Goal: Information Seeking & Learning: Learn about a topic

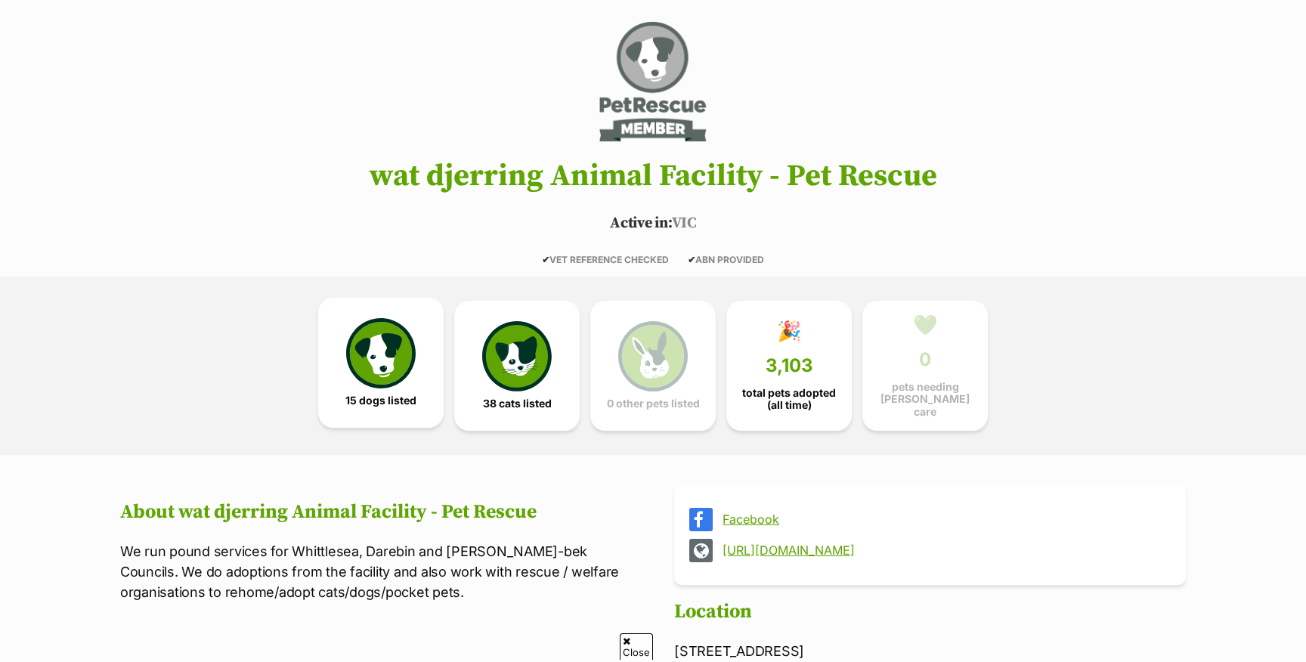
scroll to position [122, 0]
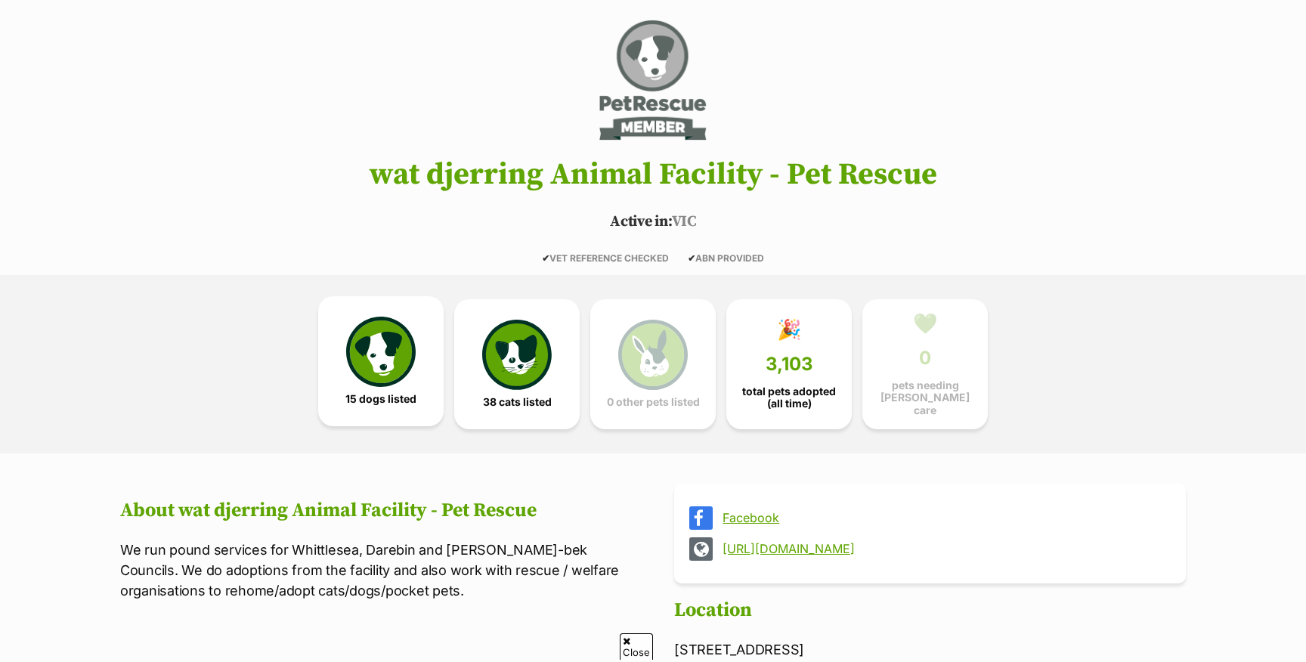
click at [381, 356] on img at bounding box center [381, 352] width 70 height 70
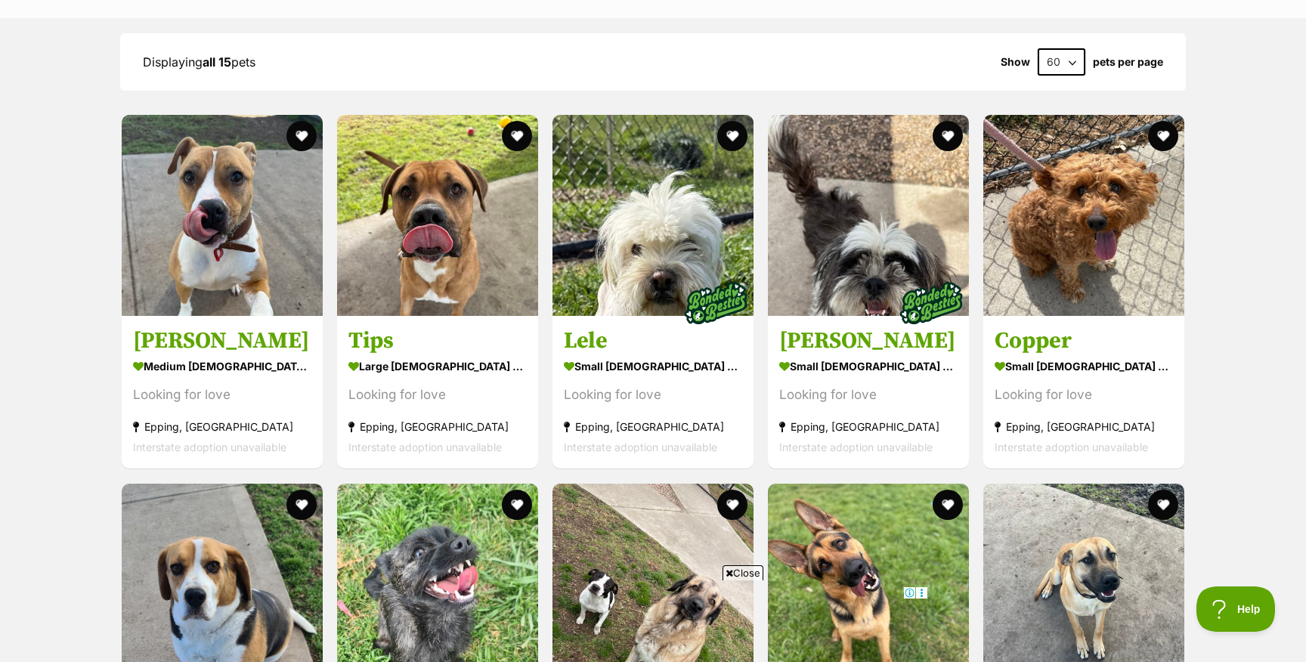
scroll to position [1395, 0]
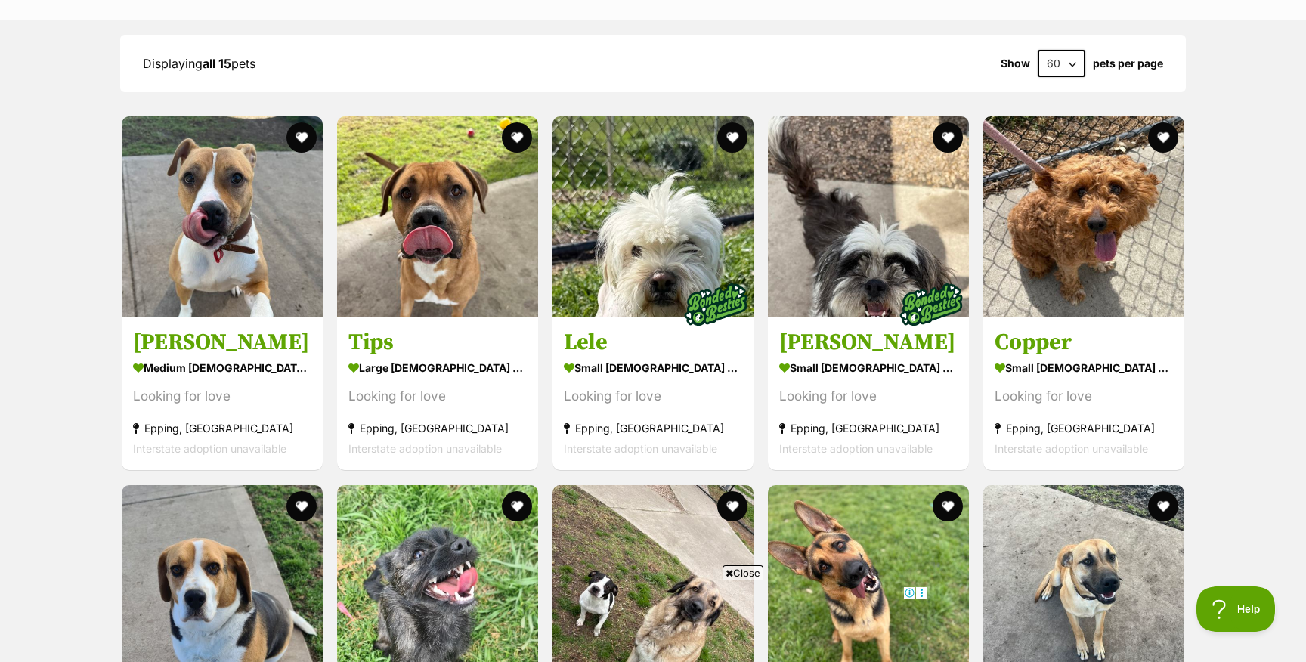
click at [381, 358] on div "large [DEMOGRAPHIC_DATA] Dog" at bounding box center [437, 369] width 178 height 22
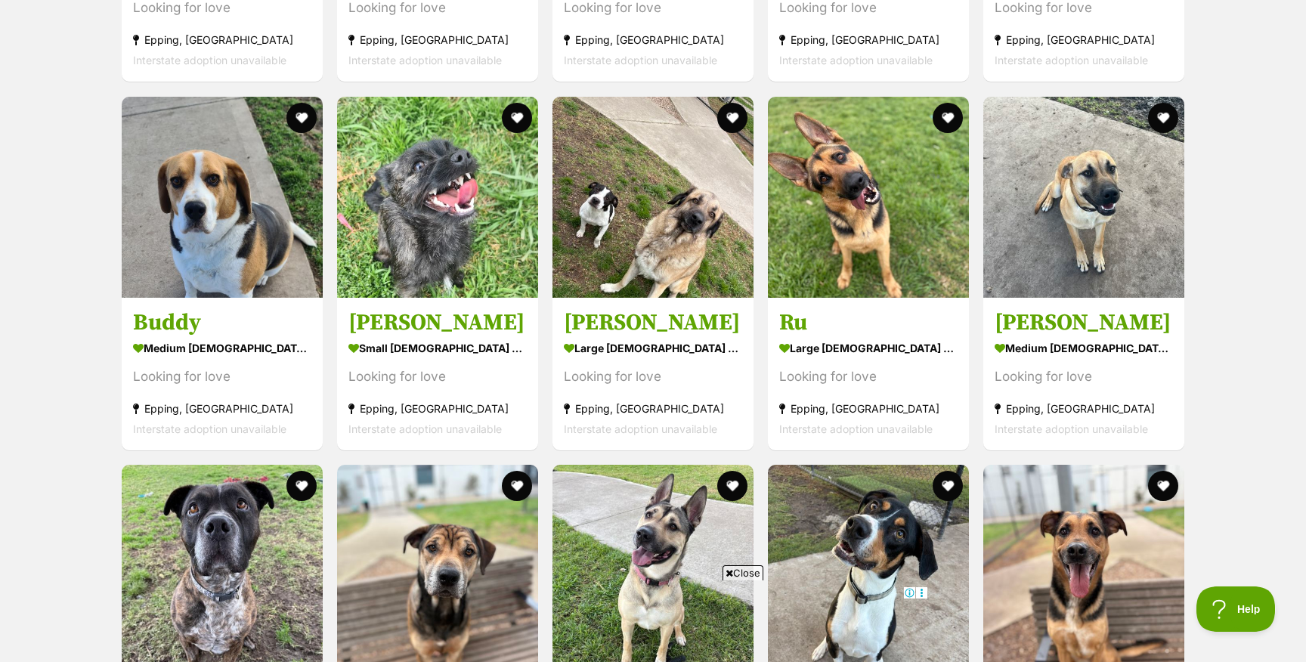
scroll to position [1789, 0]
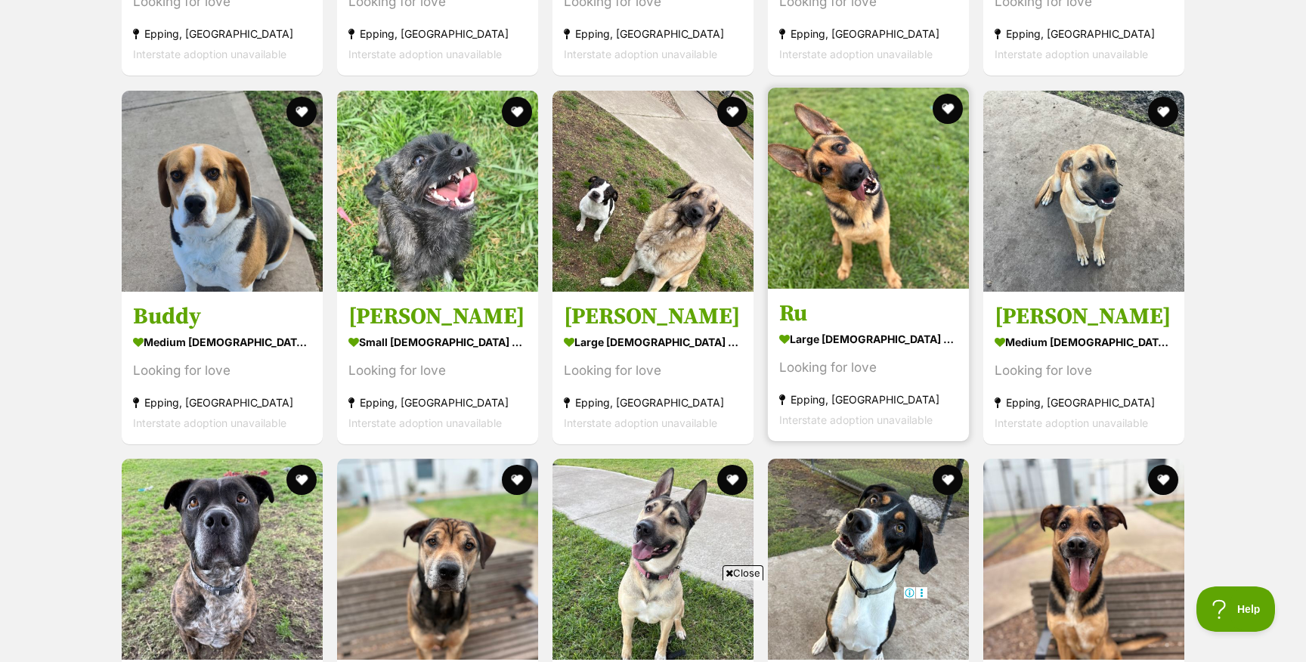
click at [821, 330] on div "large [DEMOGRAPHIC_DATA] Dog" at bounding box center [868, 339] width 178 height 22
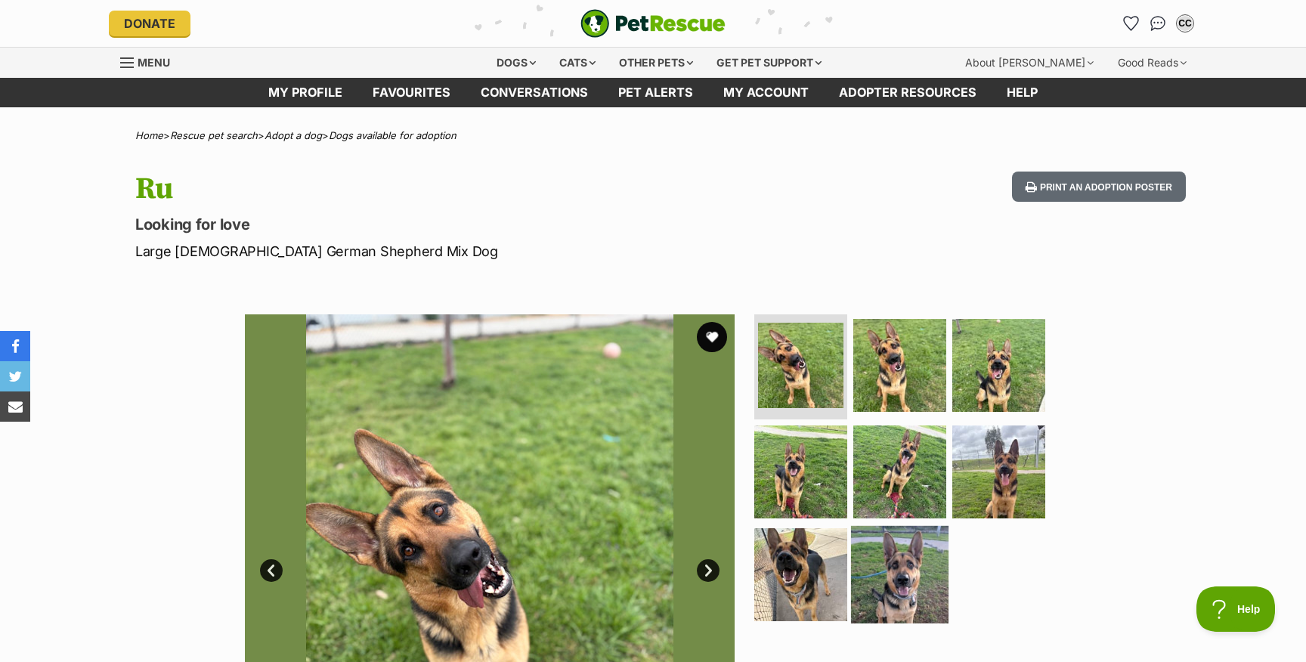
click at [905, 556] on img at bounding box center [900, 575] width 98 height 98
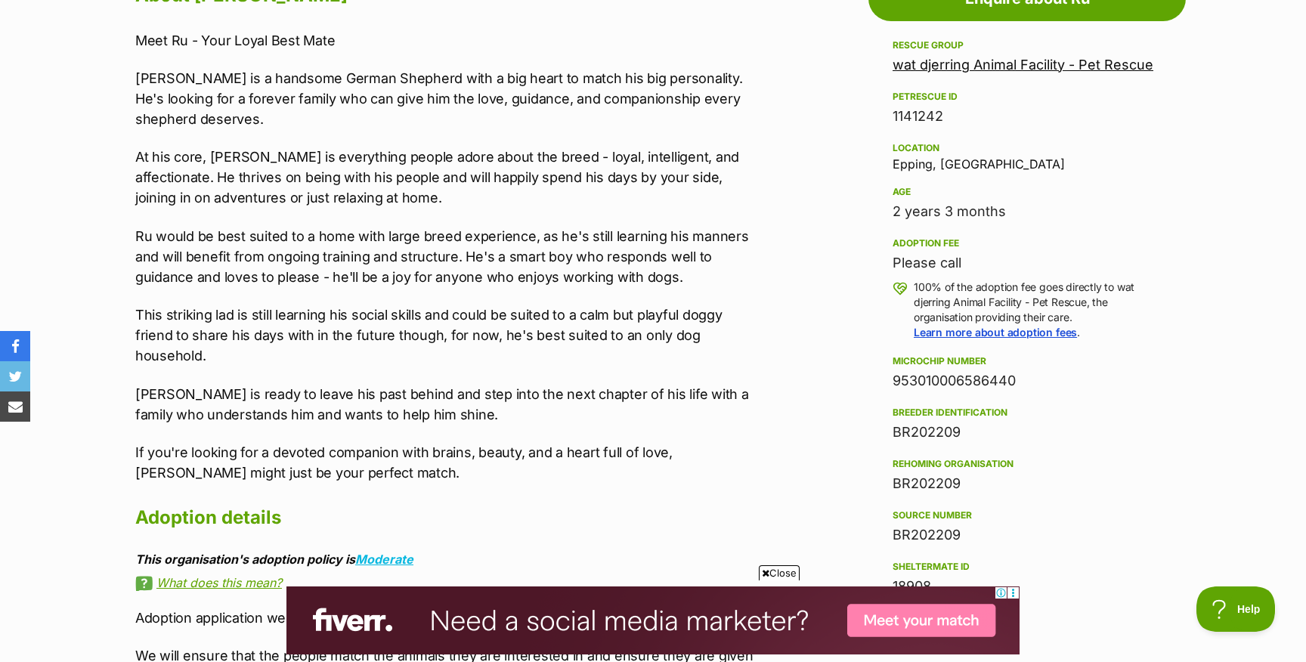
scroll to position [875, 0]
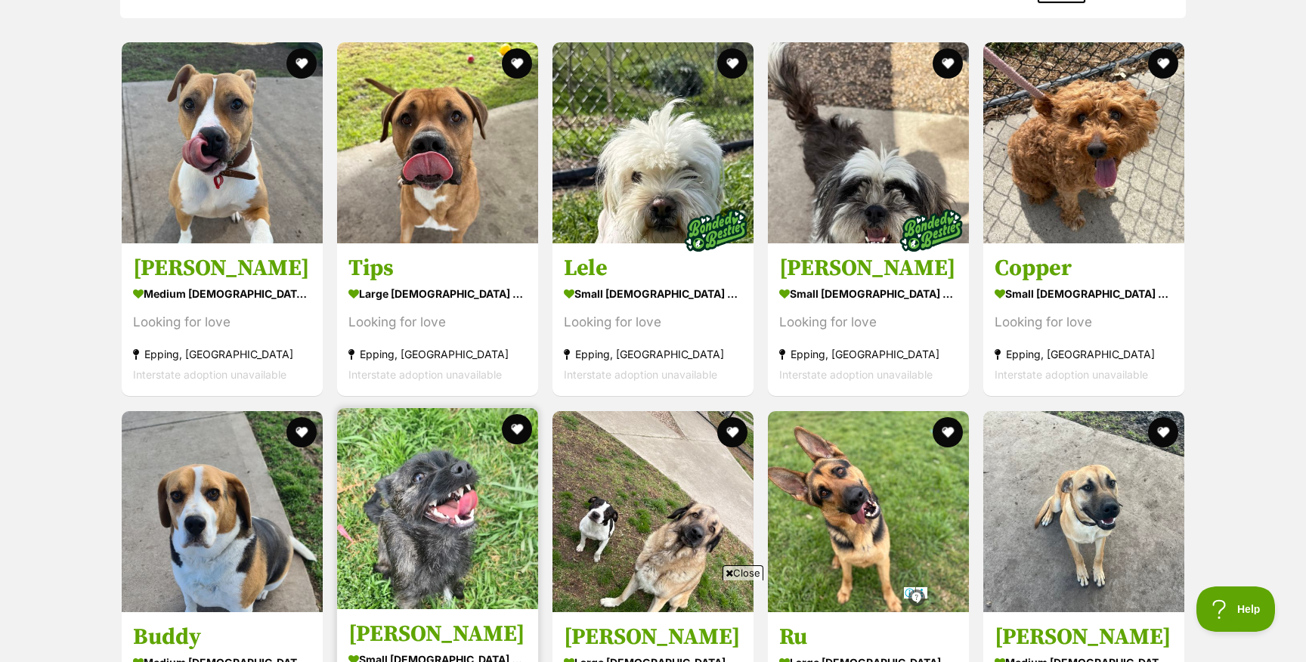
scroll to position [1466, 0]
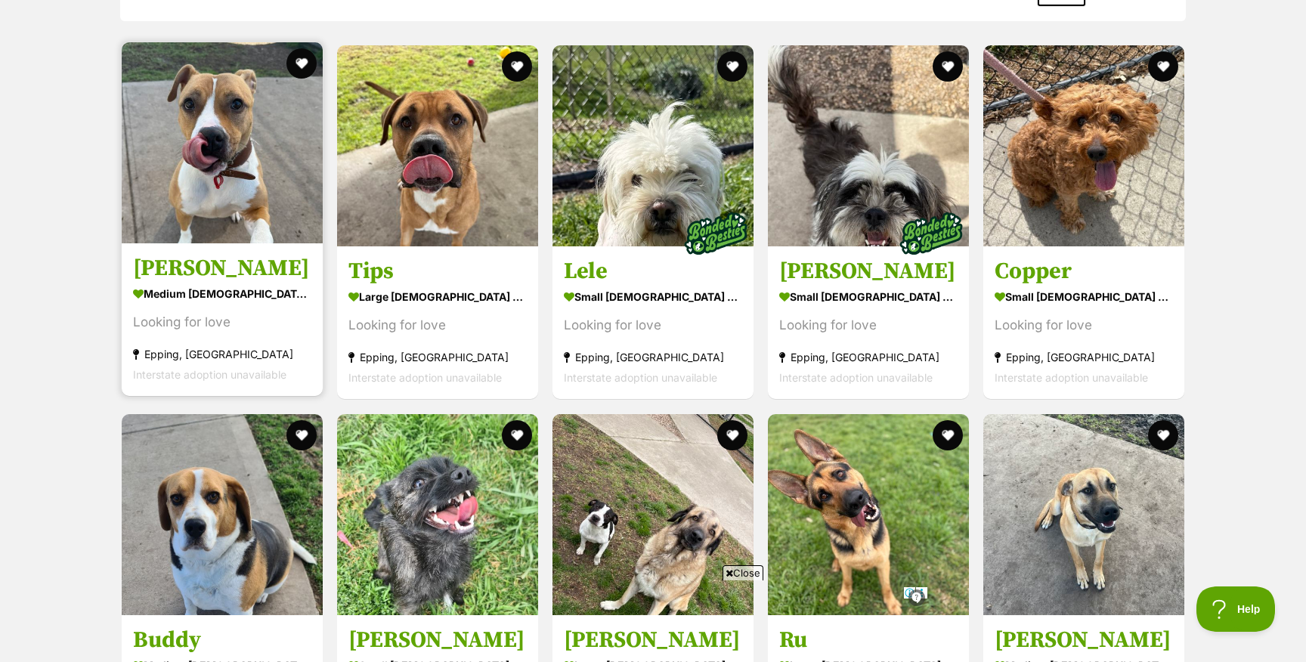
click at [203, 286] on div "medium female Dog" at bounding box center [222, 294] width 178 height 22
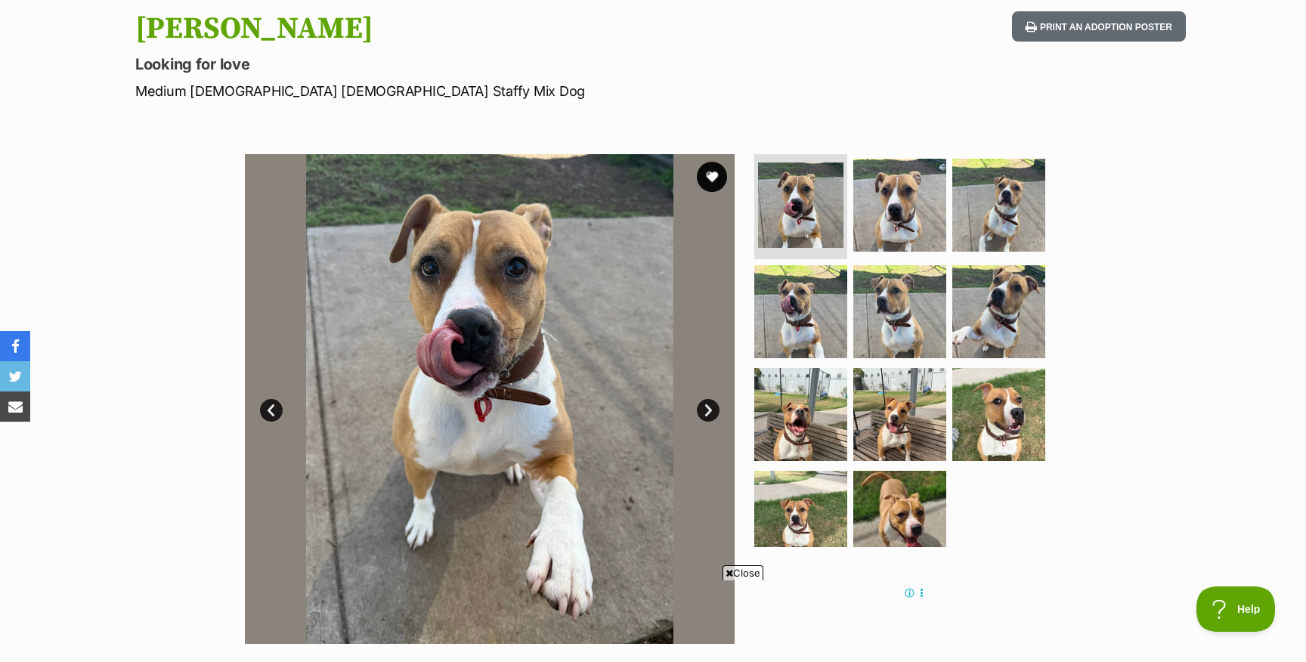
scroll to position [166, 0]
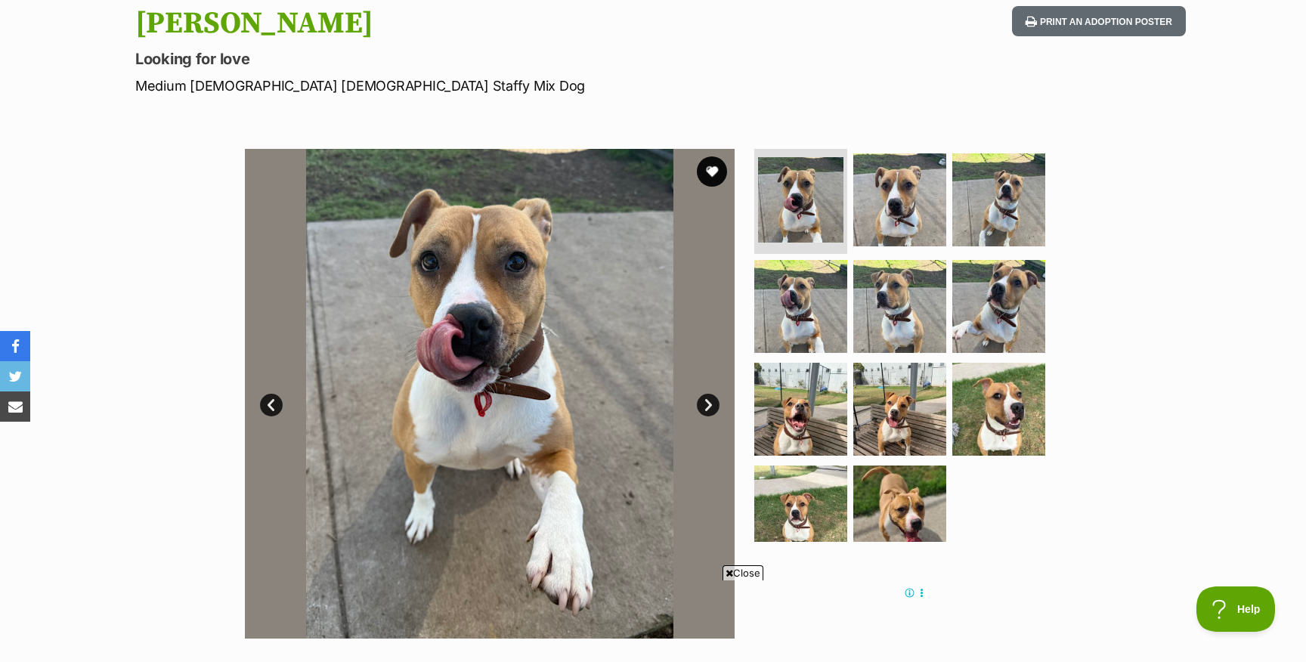
click at [706, 406] on link "Next" at bounding box center [708, 405] width 23 height 23
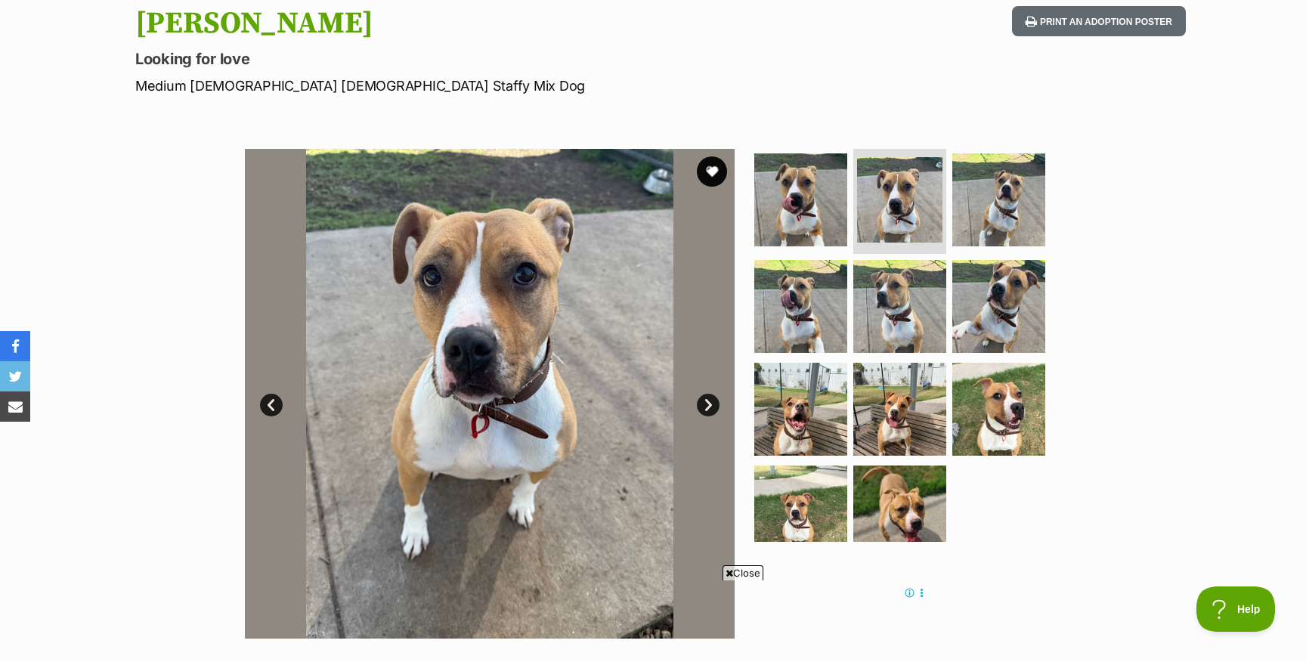
click at [706, 406] on link "Next" at bounding box center [708, 405] width 23 height 23
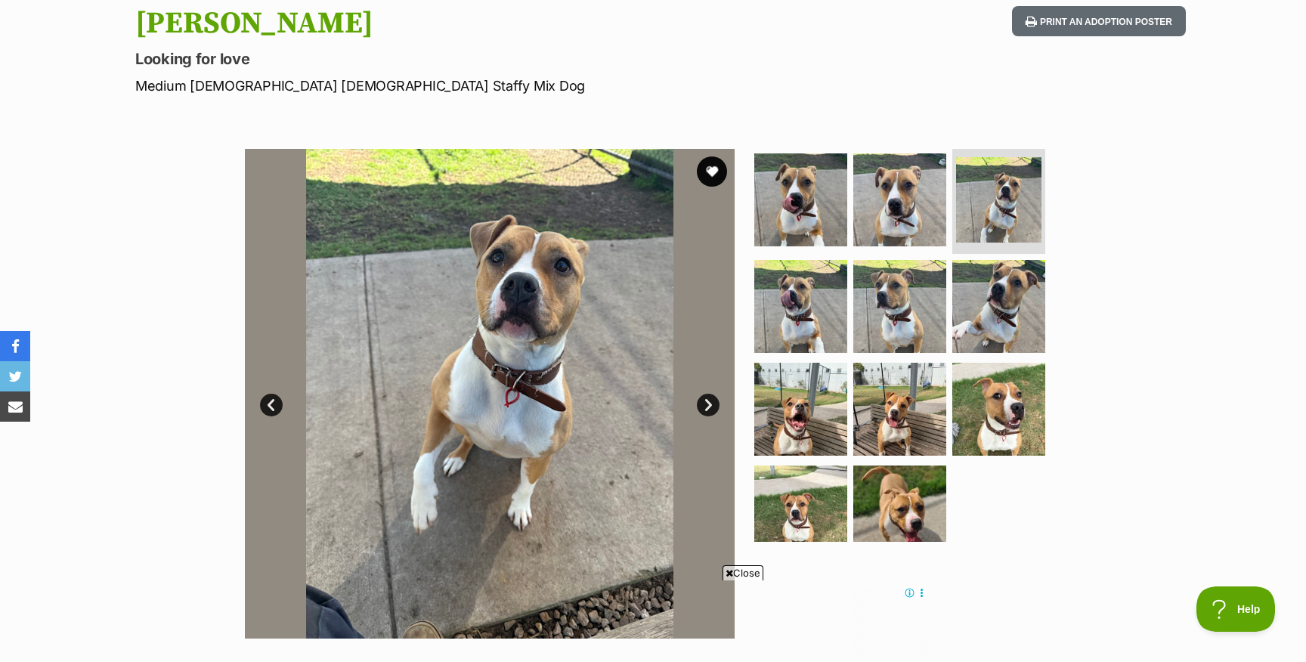
click at [706, 406] on link "Next" at bounding box center [708, 405] width 23 height 23
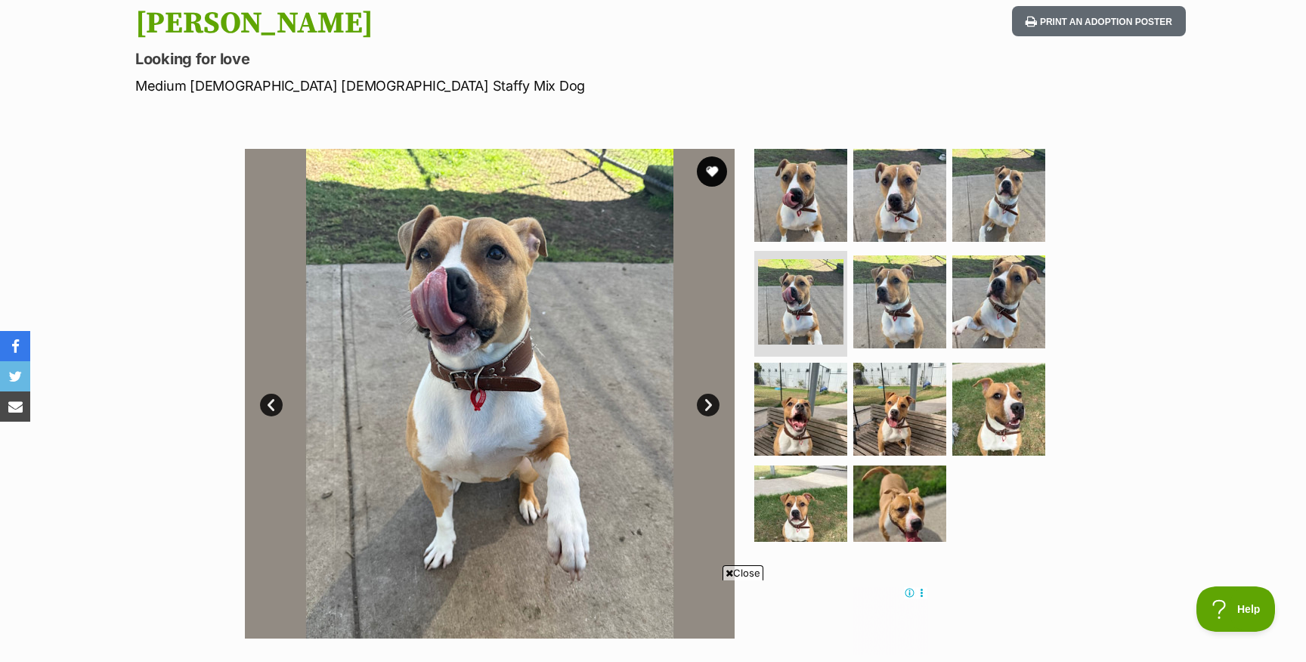
click at [706, 405] on link "Next" at bounding box center [708, 405] width 23 height 23
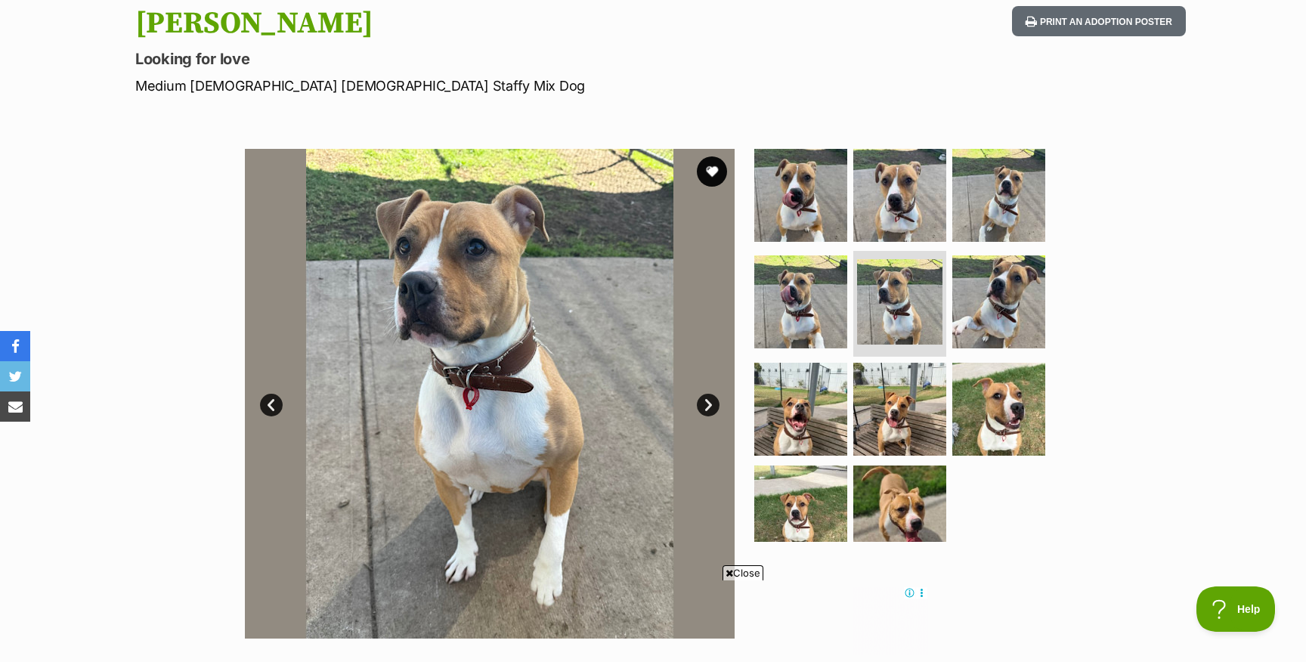
click at [706, 404] on link "Next" at bounding box center [708, 405] width 23 height 23
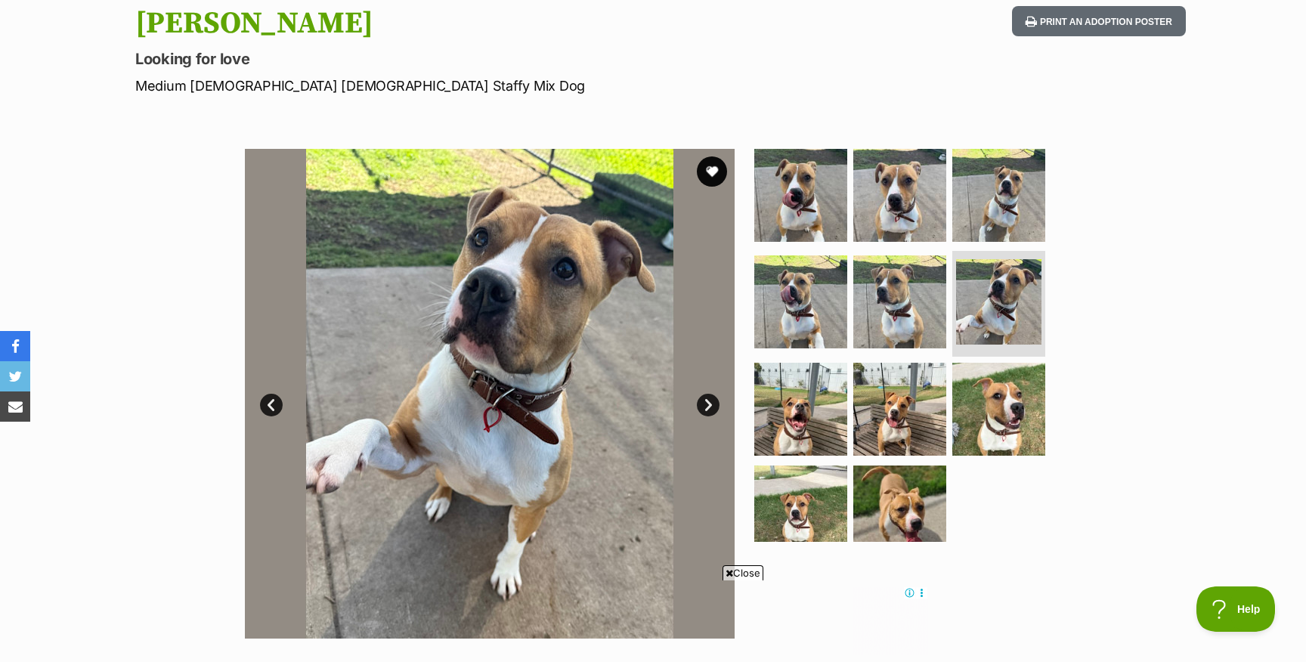
click at [706, 404] on link "Next" at bounding box center [708, 405] width 23 height 23
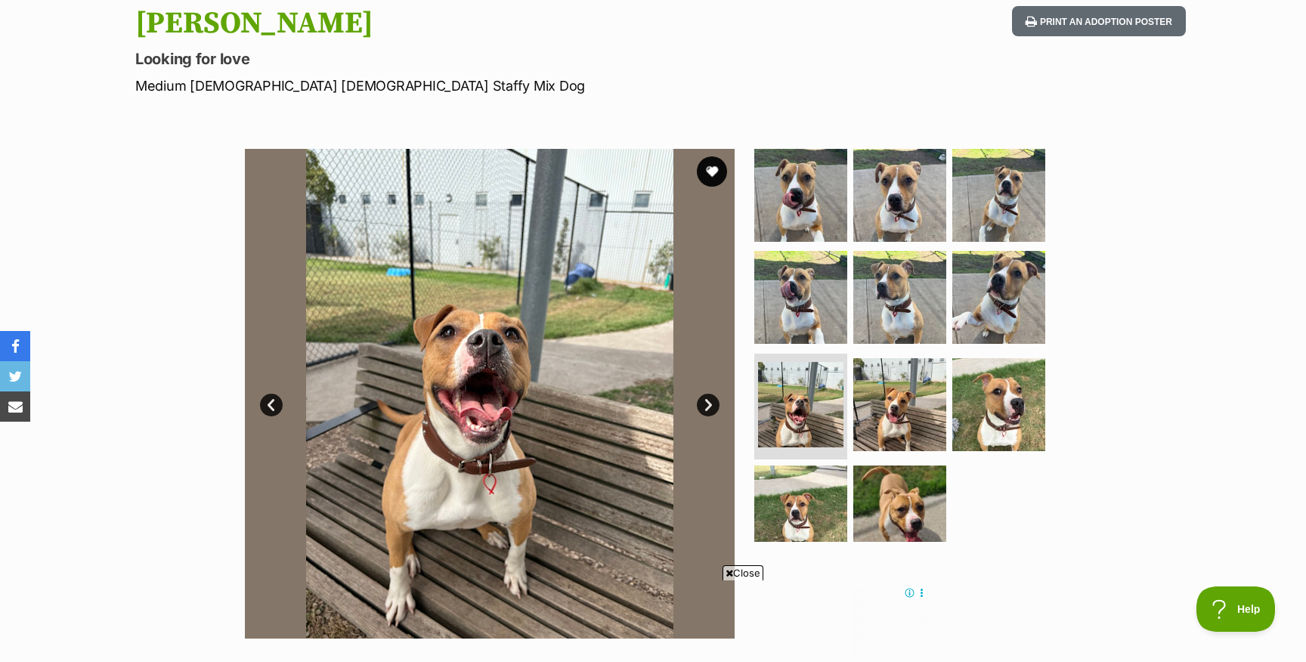
click at [706, 404] on link "Next" at bounding box center [708, 405] width 23 height 23
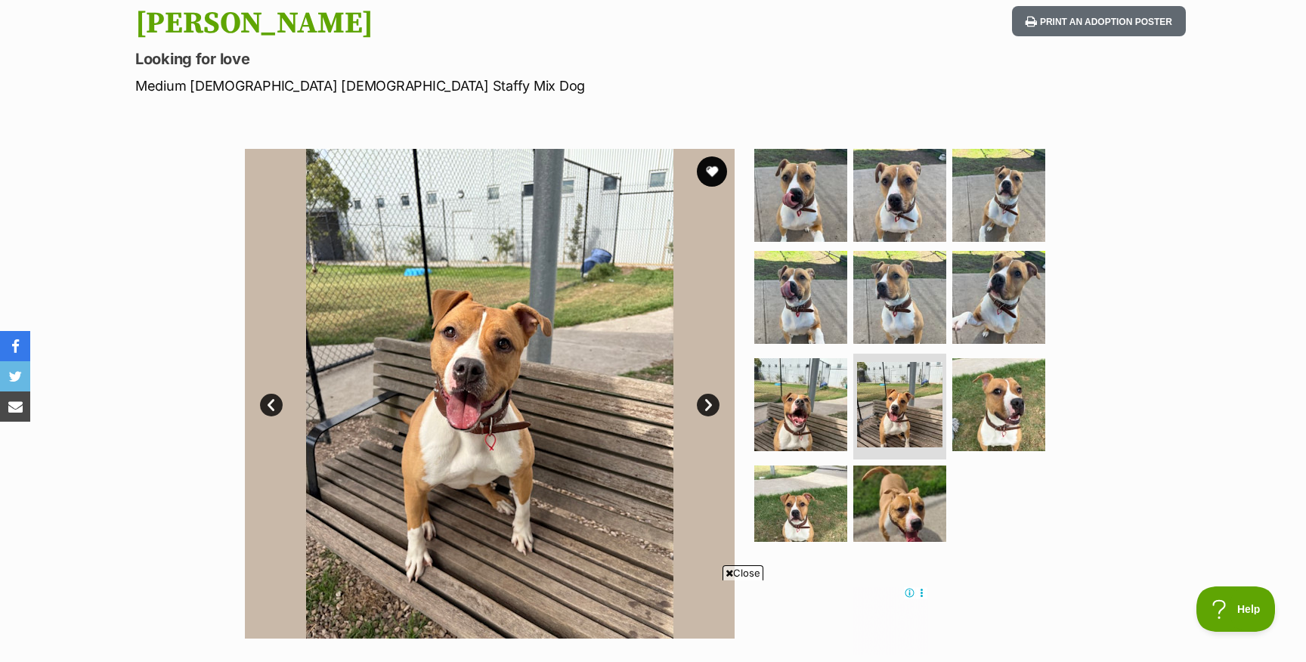
click at [706, 404] on link "Next" at bounding box center [708, 405] width 23 height 23
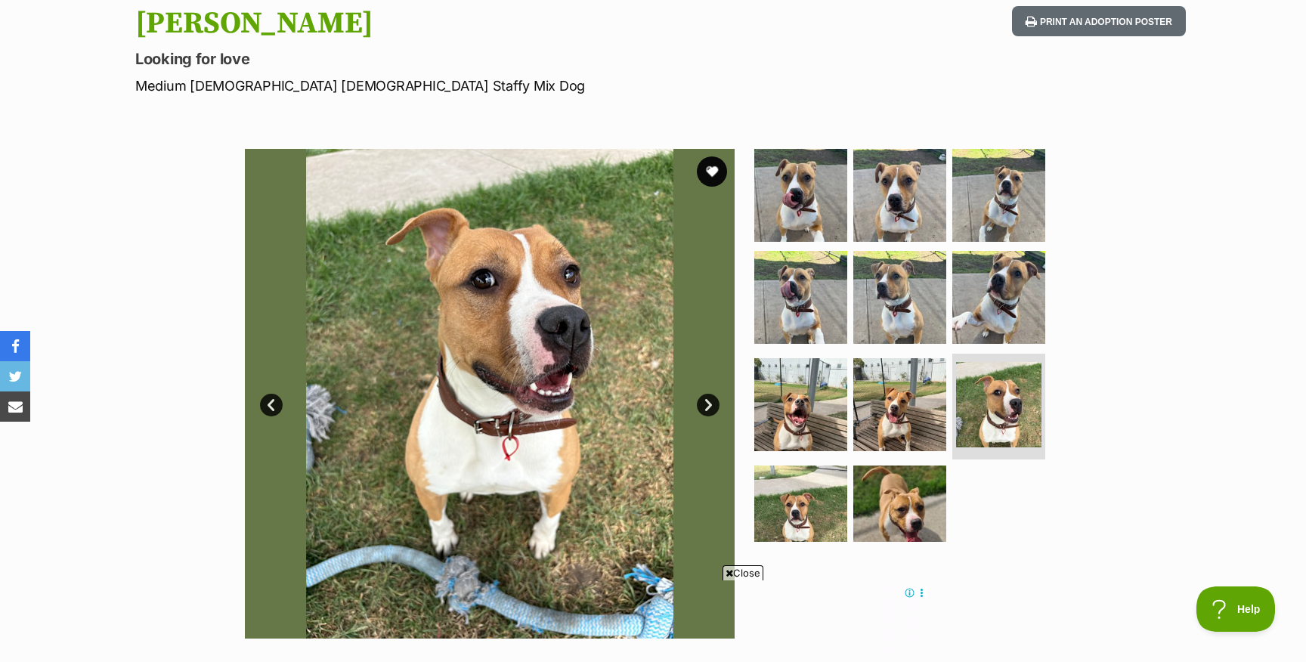
click at [706, 404] on link "Next" at bounding box center [708, 405] width 23 height 23
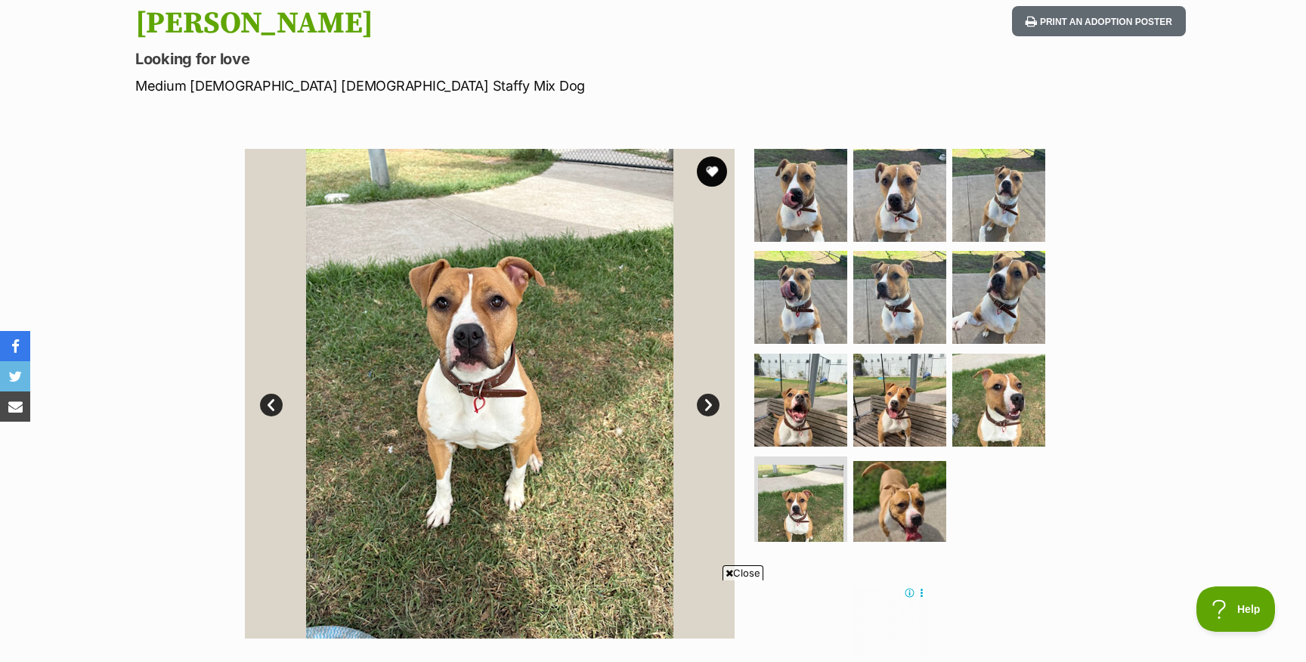
click at [706, 404] on link "Next" at bounding box center [708, 405] width 23 height 23
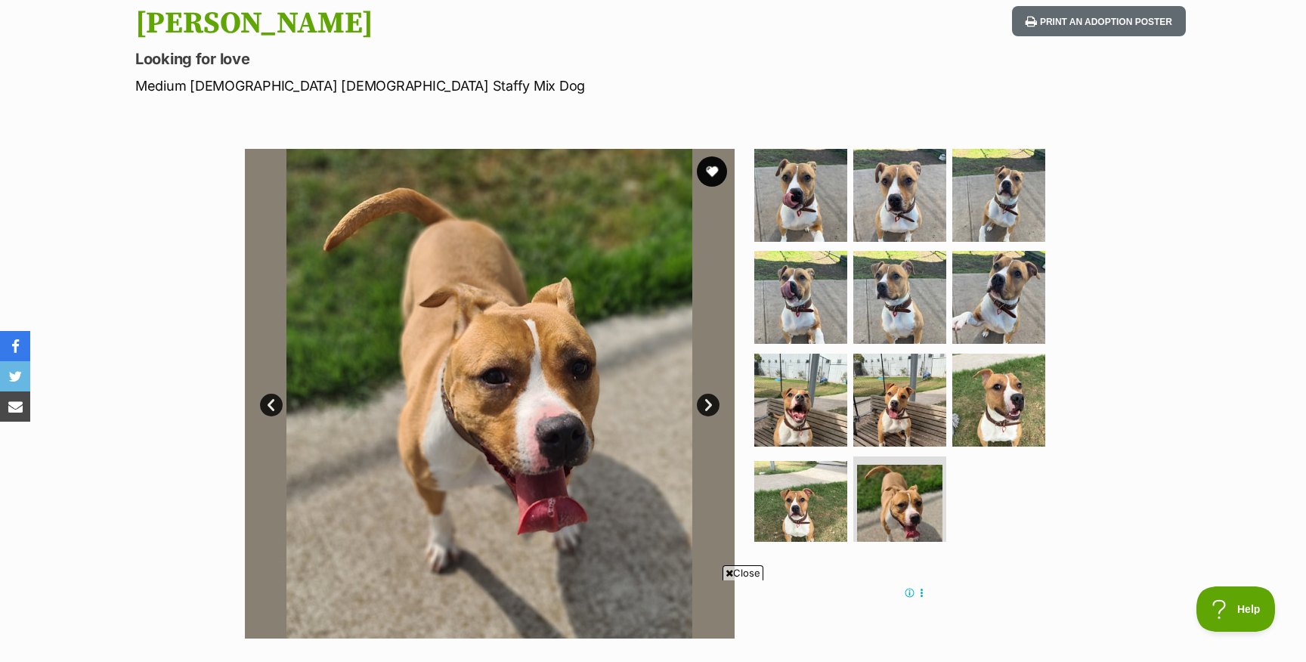
click at [706, 404] on link "Next" at bounding box center [708, 405] width 23 height 23
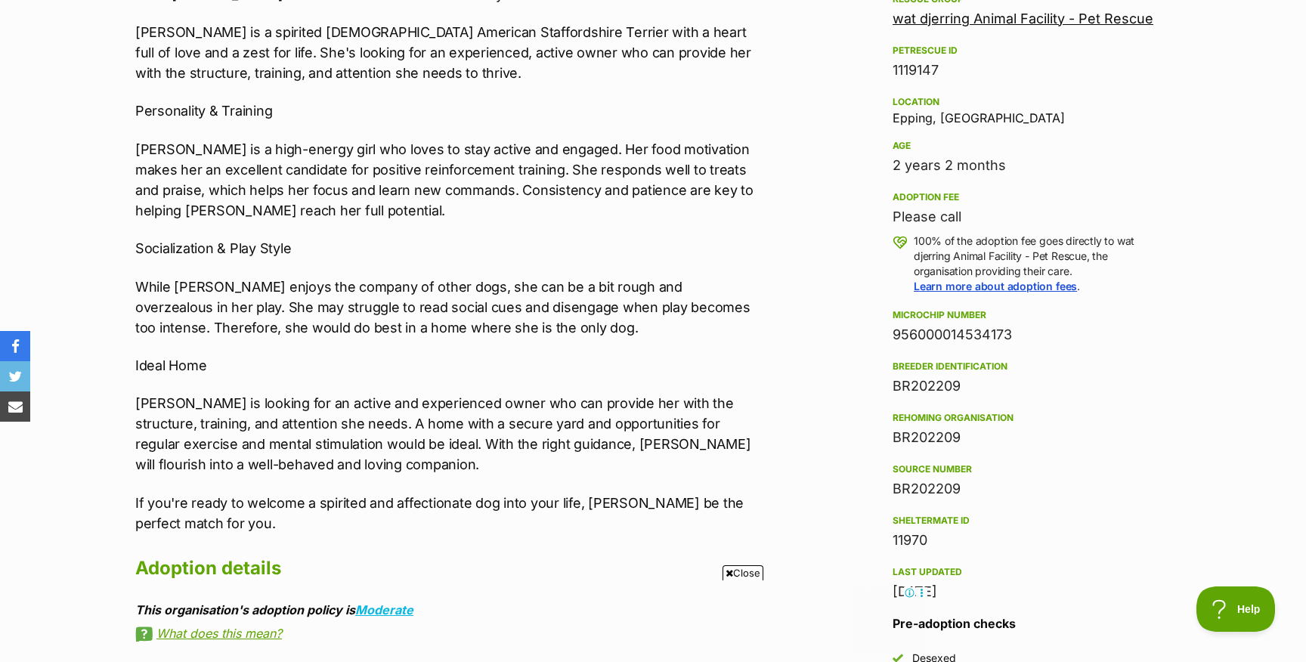
scroll to position [921, 0]
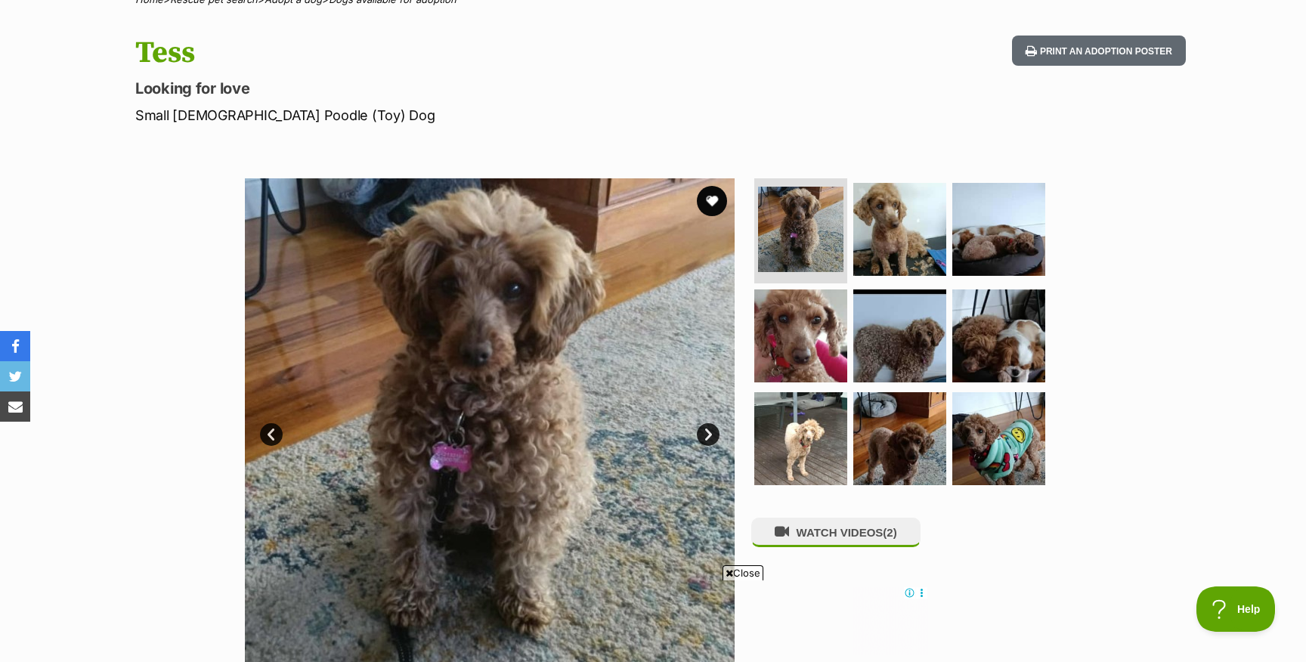
click at [704, 432] on link "Next" at bounding box center [708, 434] width 23 height 23
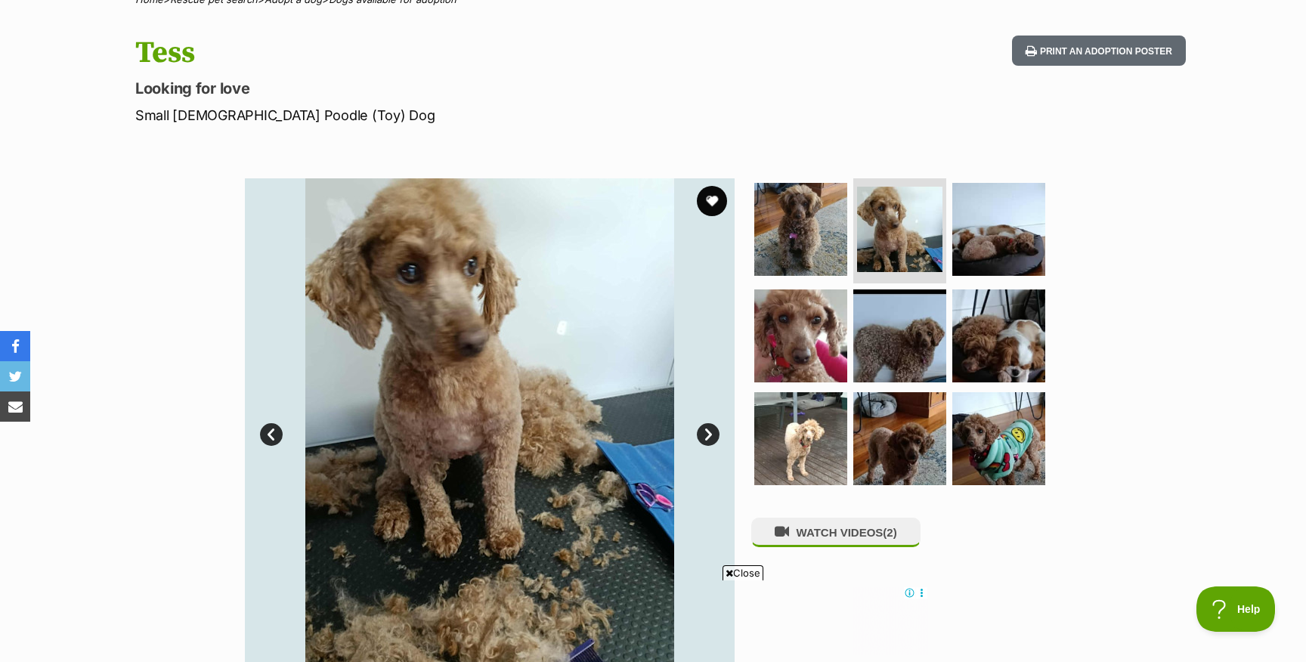
click at [704, 432] on link "Next" at bounding box center [708, 434] width 23 height 23
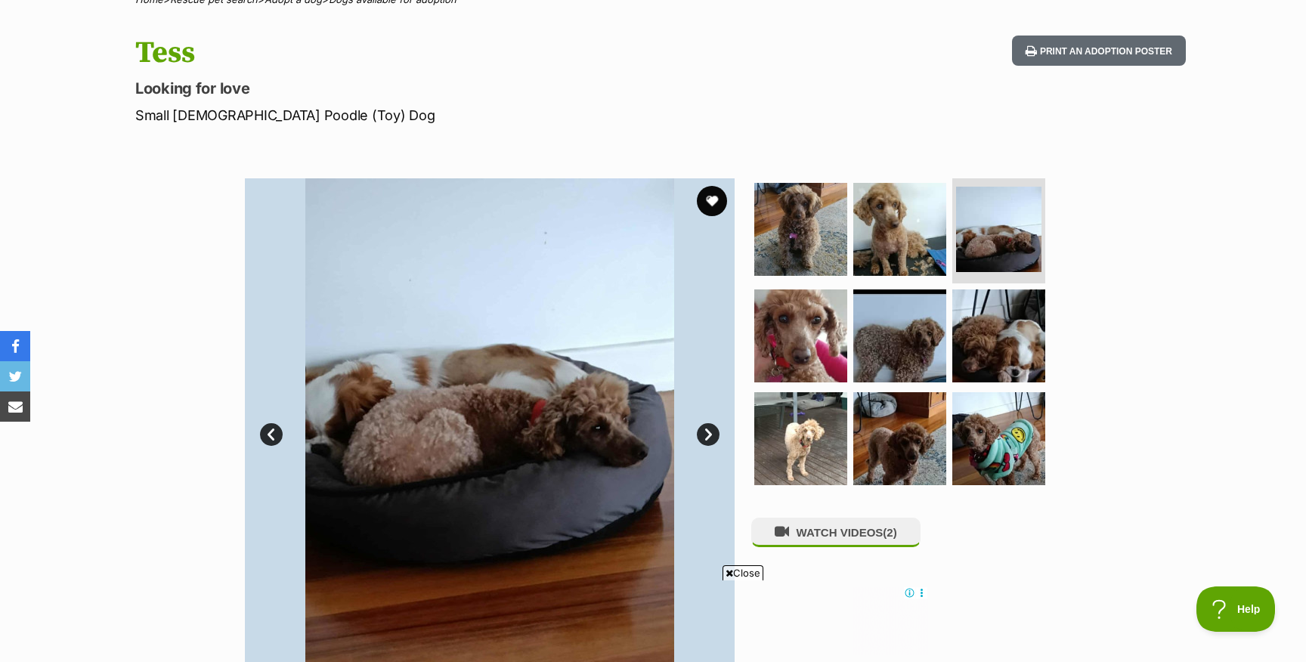
click at [704, 431] on link "Next" at bounding box center [708, 434] width 23 height 23
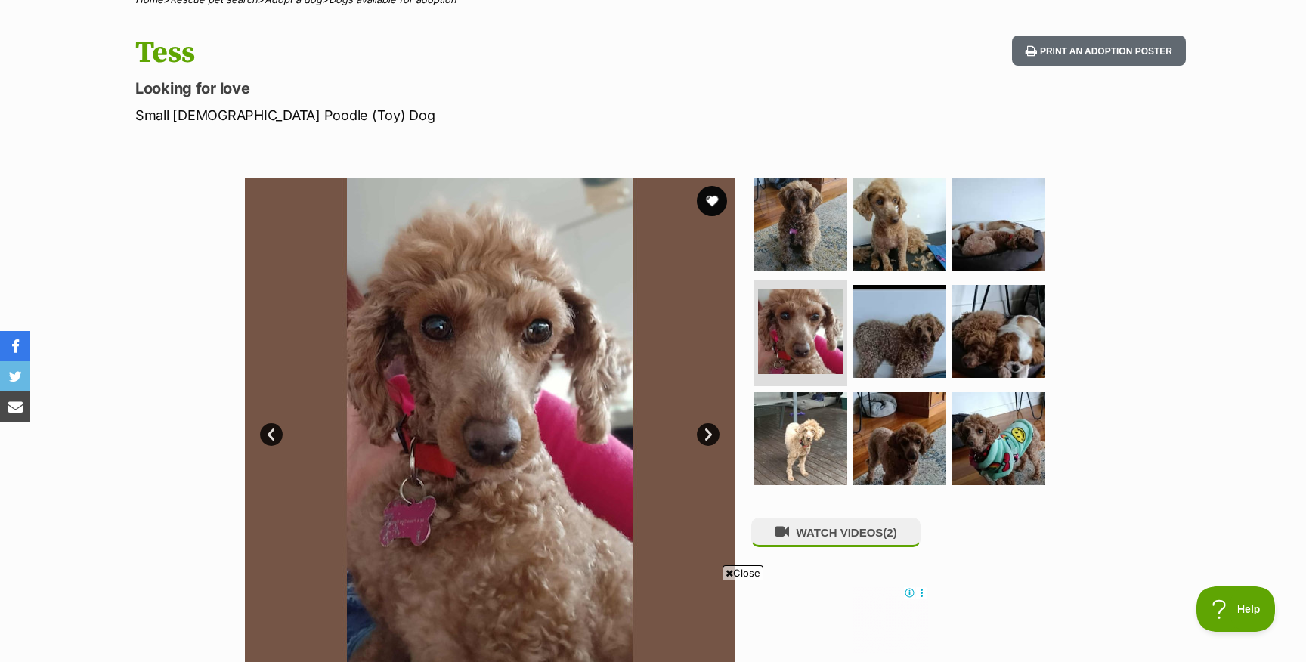
click at [704, 431] on link "Next" at bounding box center [708, 434] width 23 height 23
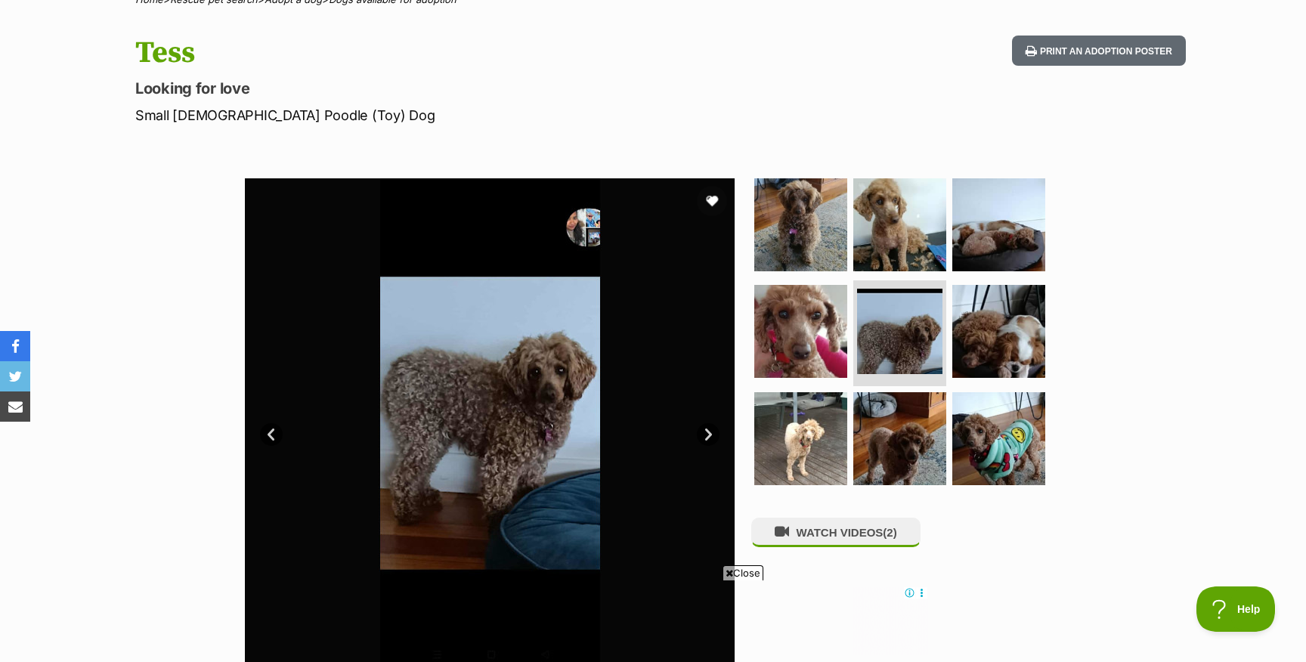
click at [704, 431] on link "Next" at bounding box center [708, 434] width 23 height 23
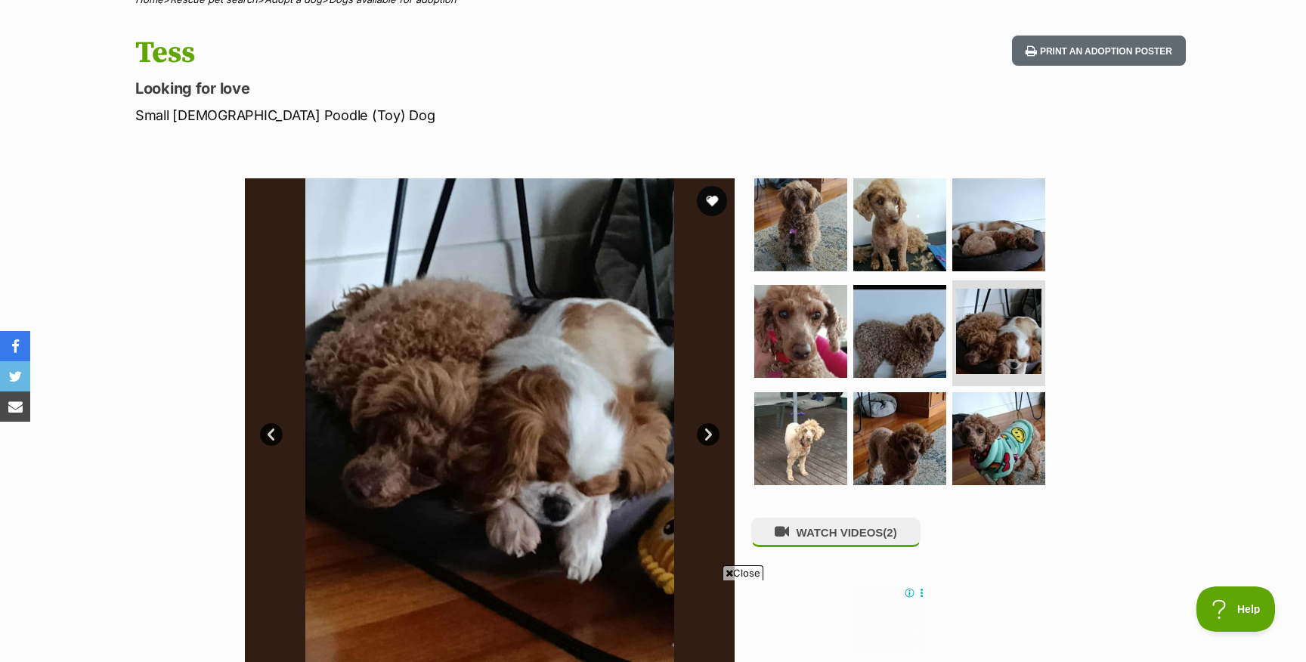
click at [704, 431] on link "Next" at bounding box center [708, 434] width 23 height 23
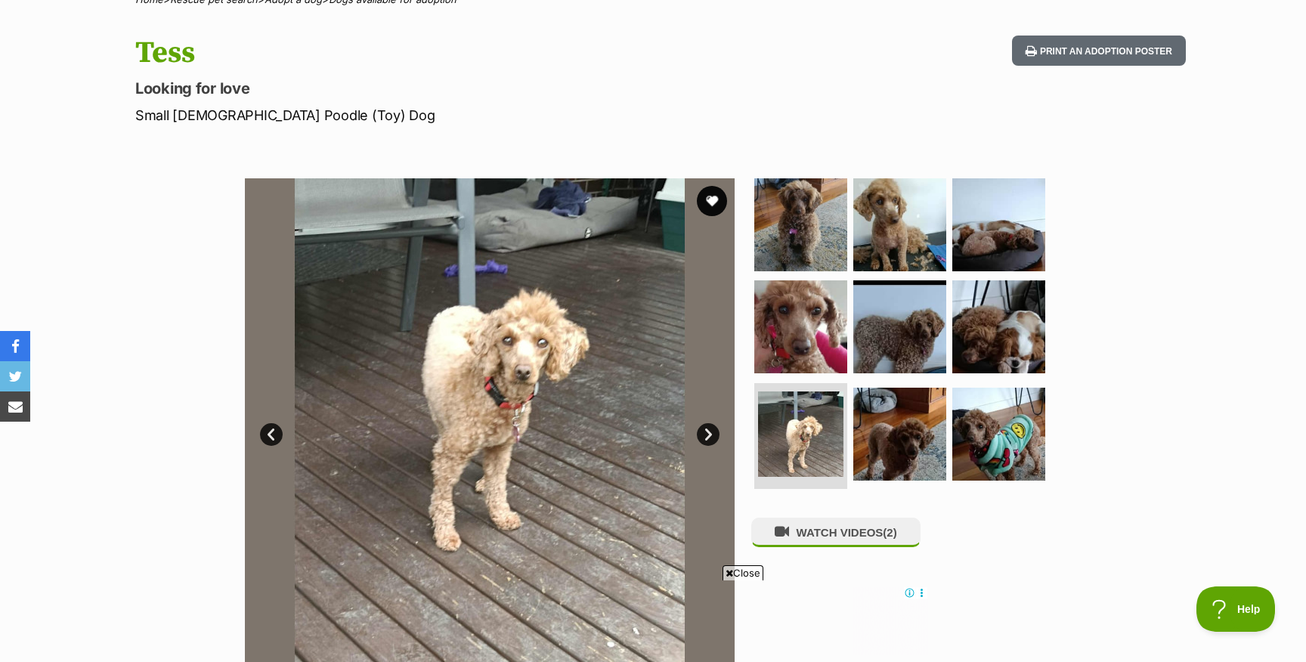
click at [704, 431] on link "Next" at bounding box center [708, 434] width 23 height 23
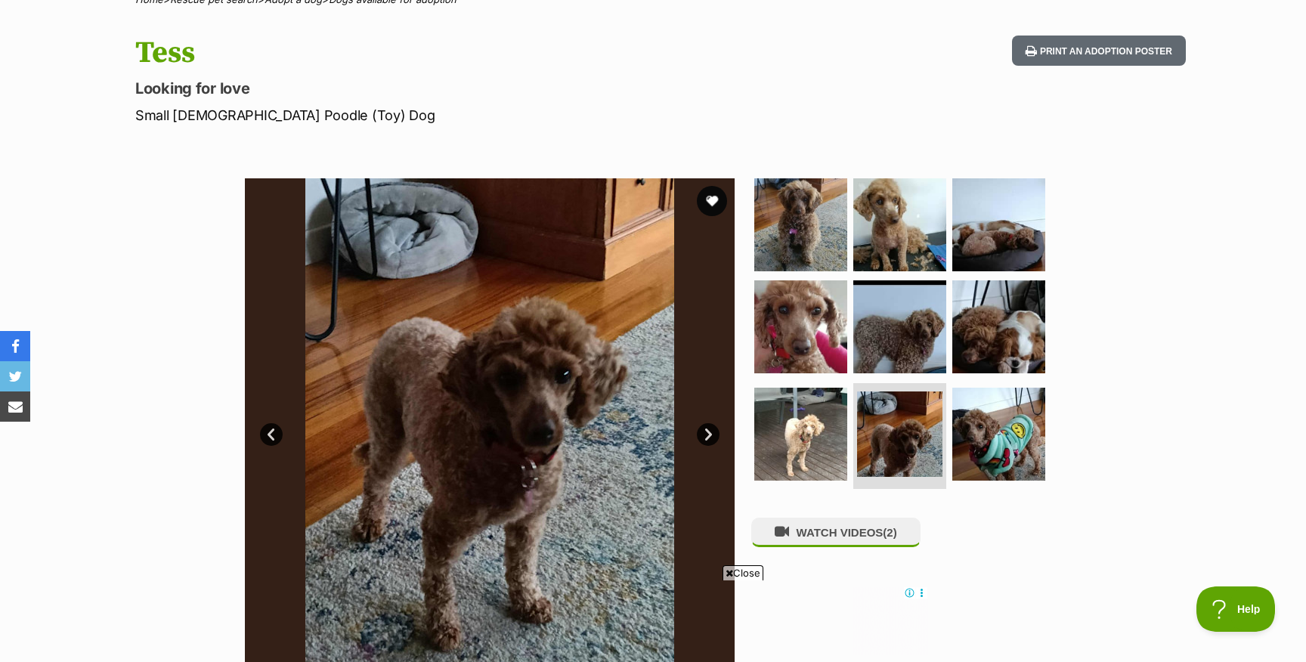
click at [704, 431] on link "Next" at bounding box center [708, 434] width 23 height 23
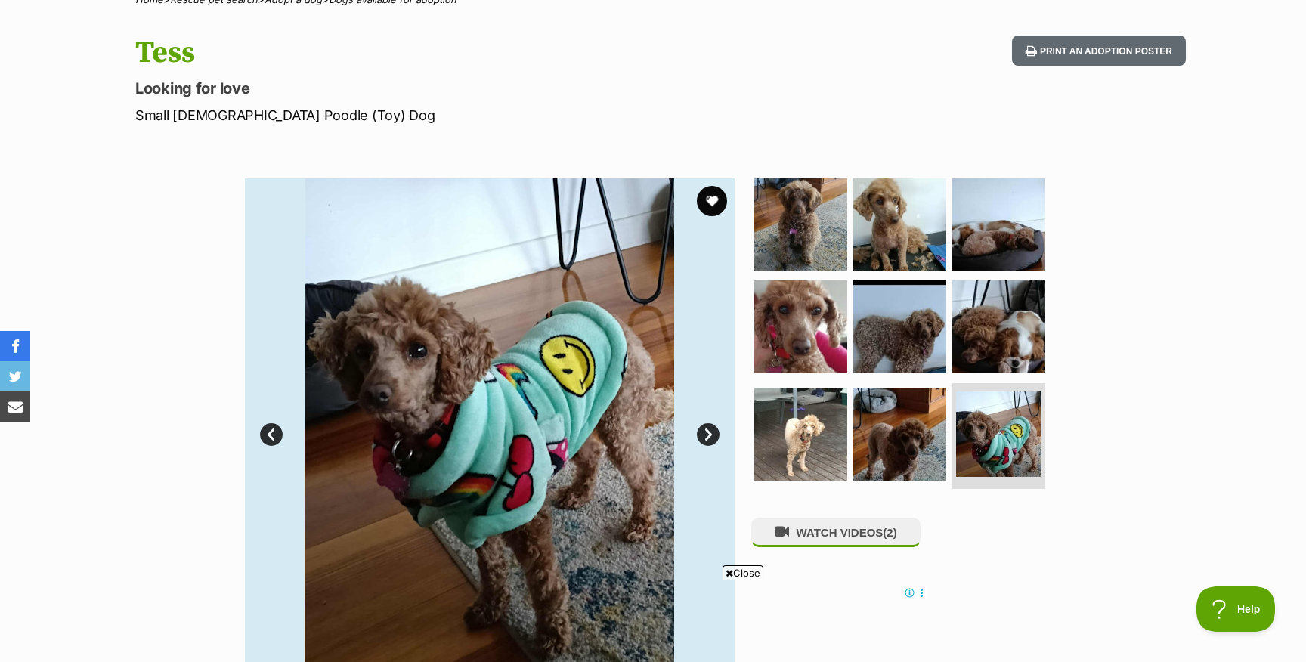
click at [704, 431] on link "Next" at bounding box center [708, 434] width 23 height 23
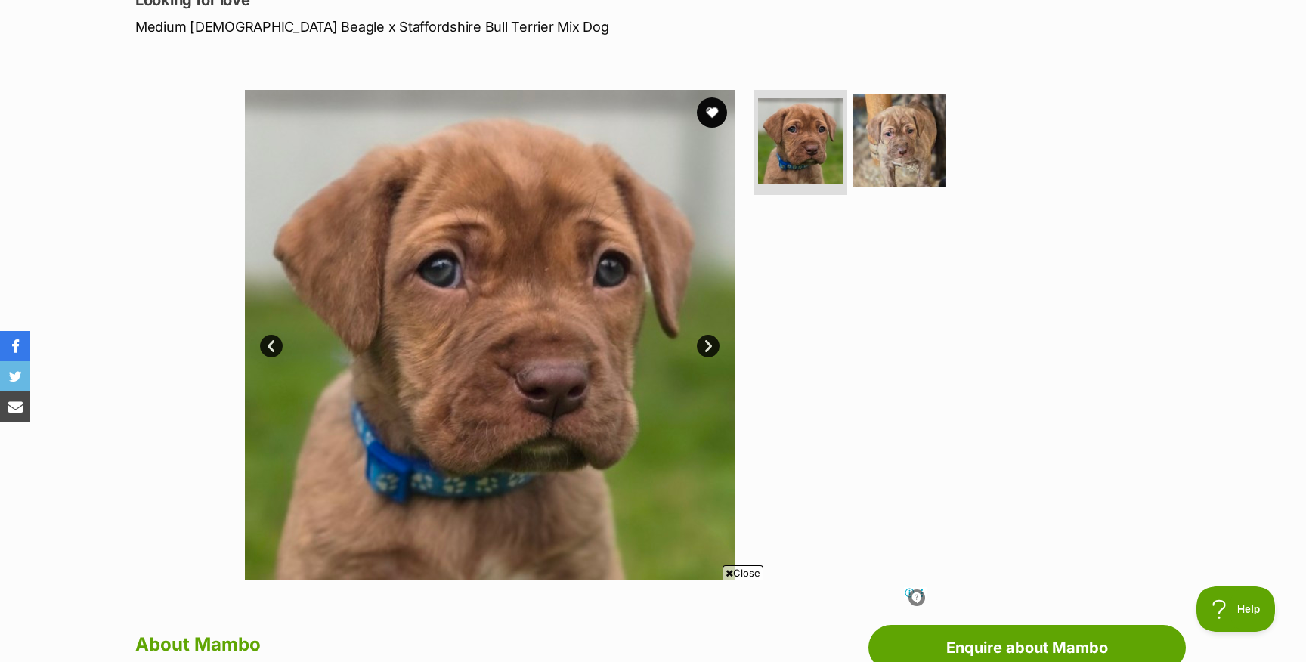
click at [705, 346] on link "Next" at bounding box center [708, 346] width 23 height 23
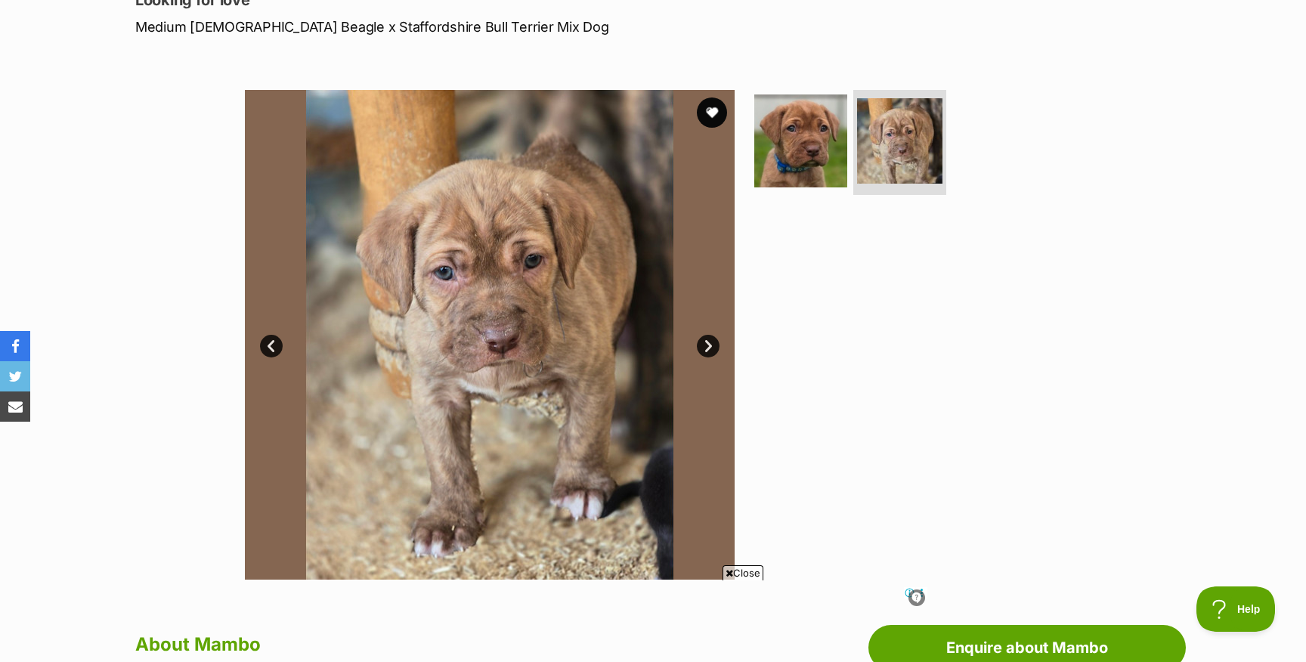
click at [270, 347] on link "Prev" at bounding box center [271, 346] width 23 height 23
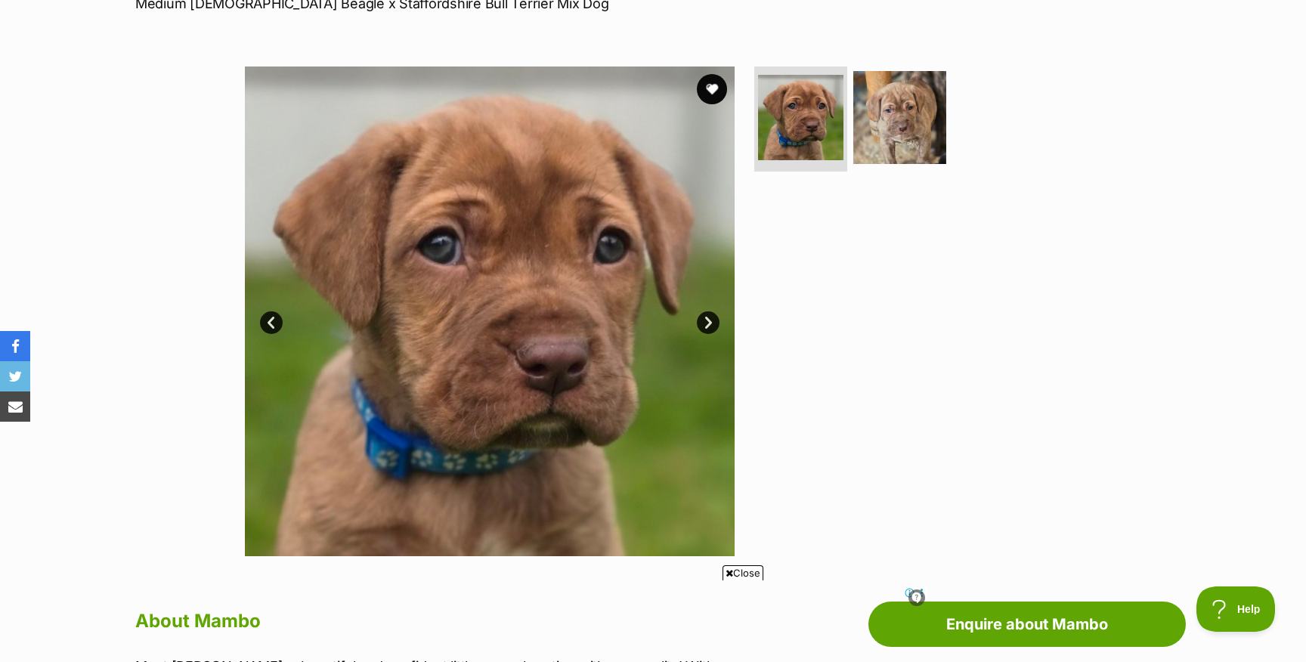
scroll to position [246, 0]
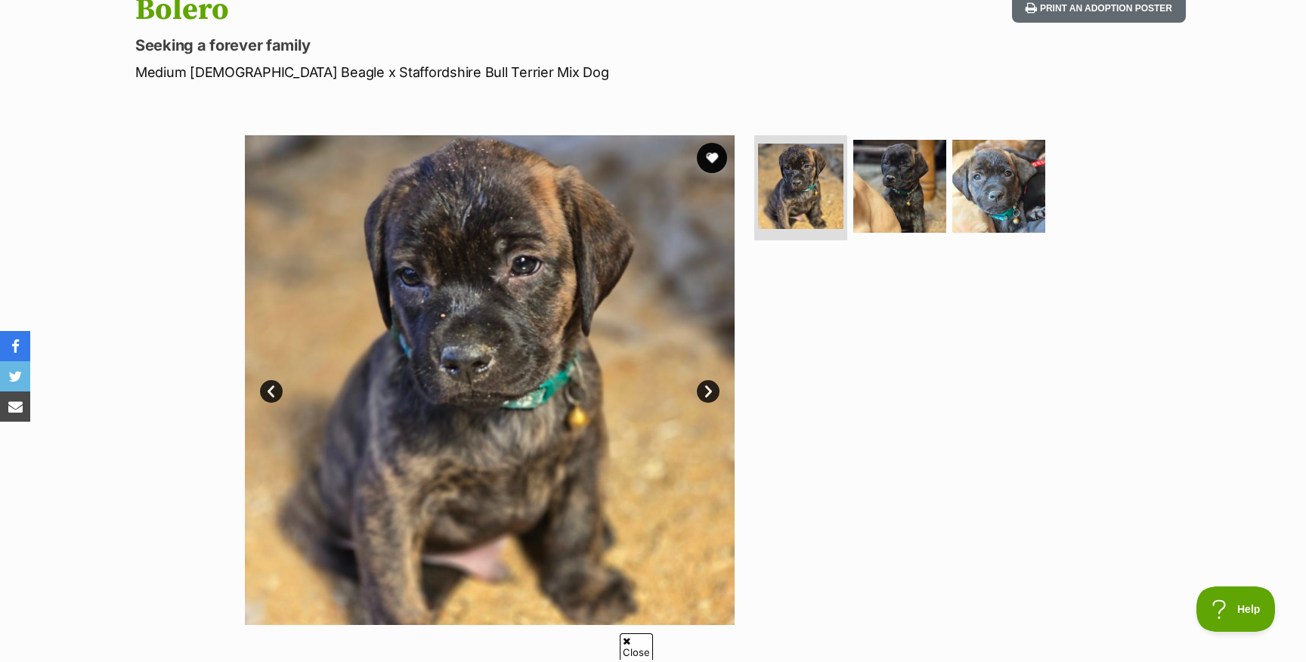
scroll to position [190, 0]
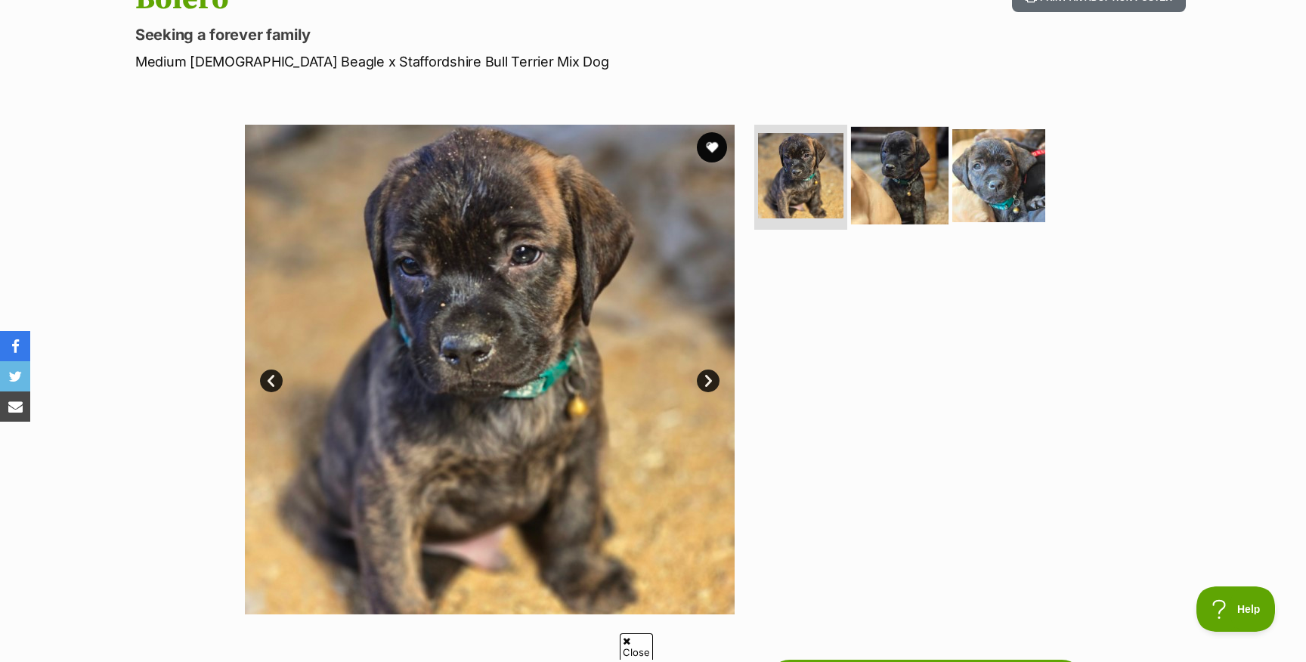
click at [929, 170] on img at bounding box center [900, 175] width 98 height 98
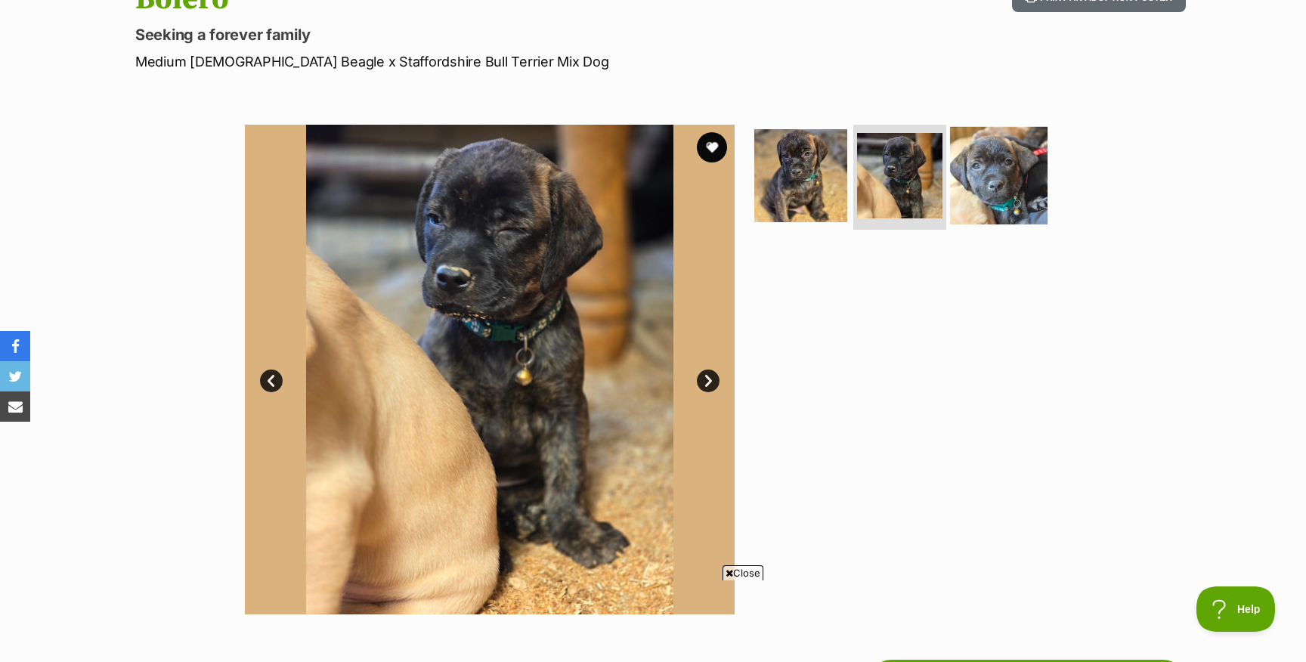
scroll to position [0, 0]
click at [1028, 169] on img at bounding box center [999, 175] width 98 height 98
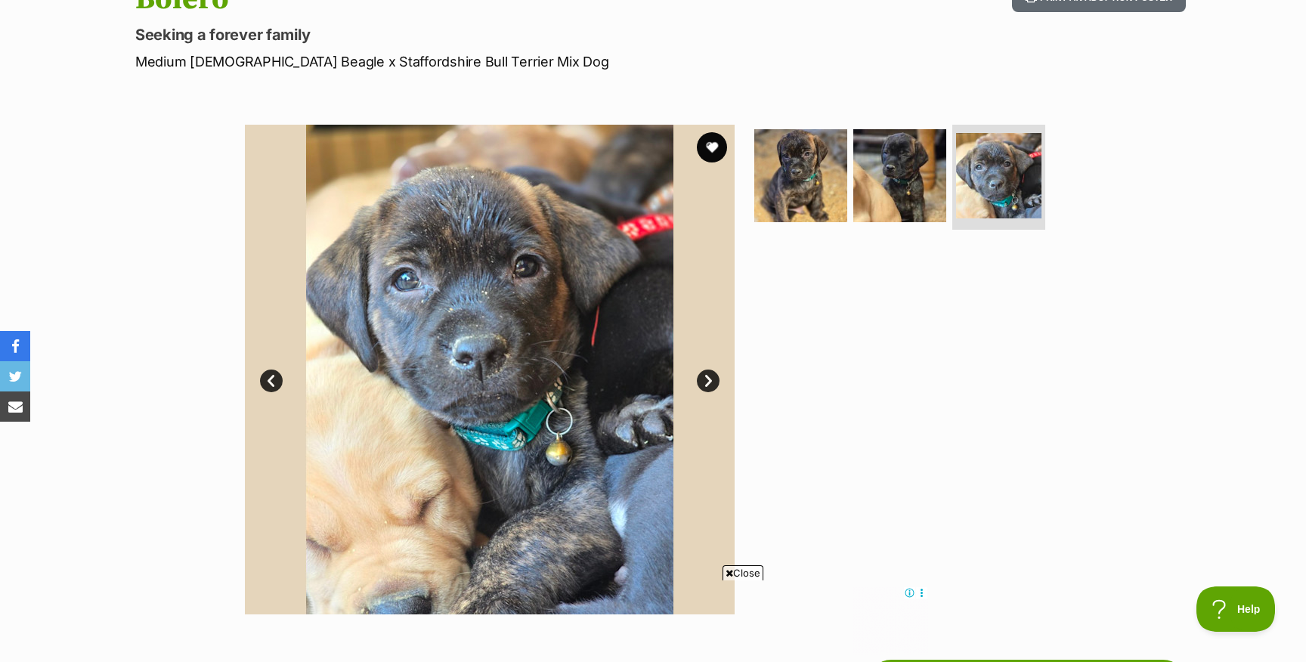
click at [543, 267] on img at bounding box center [490, 370] width 490 height 490
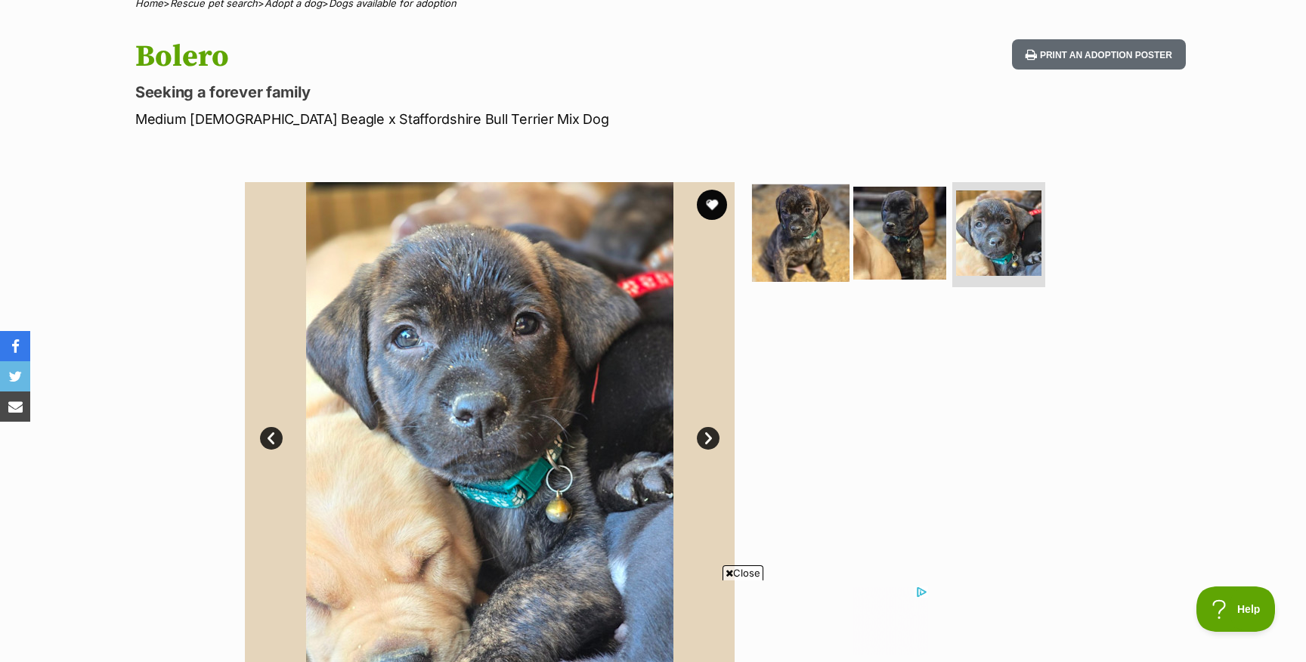
click at [807, 238] on img at bounding box center [801, 233] width 98 height 98
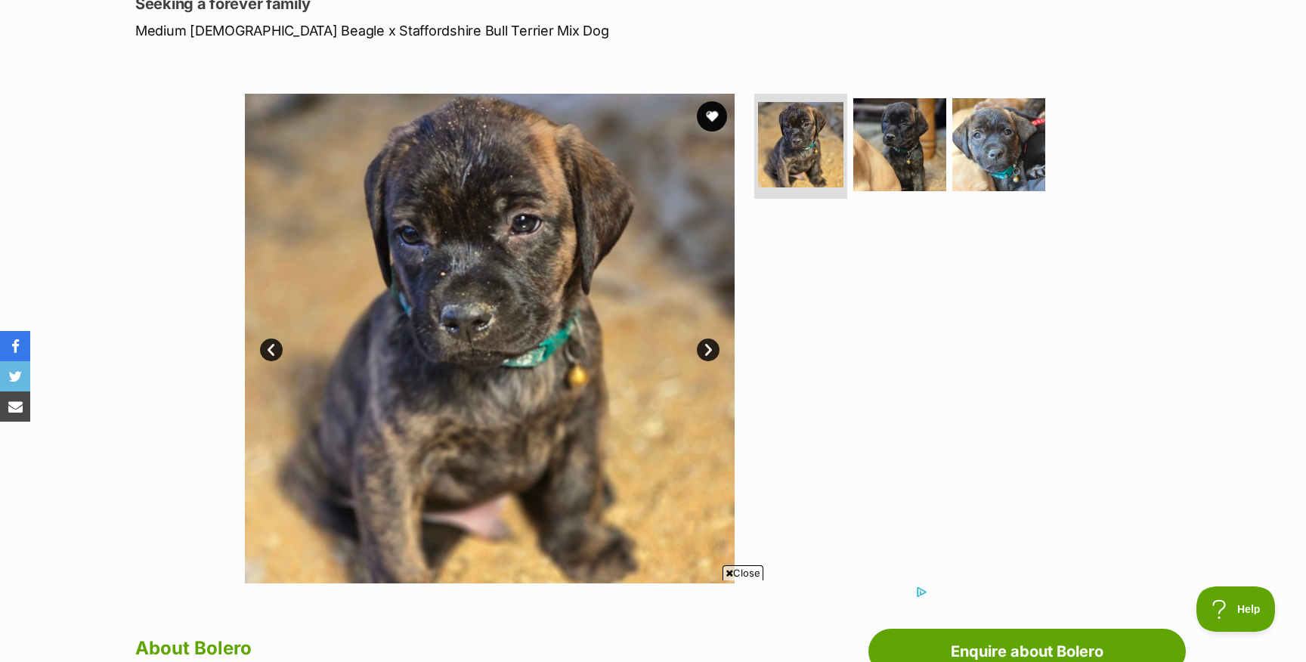
scroll to position [227, 0]
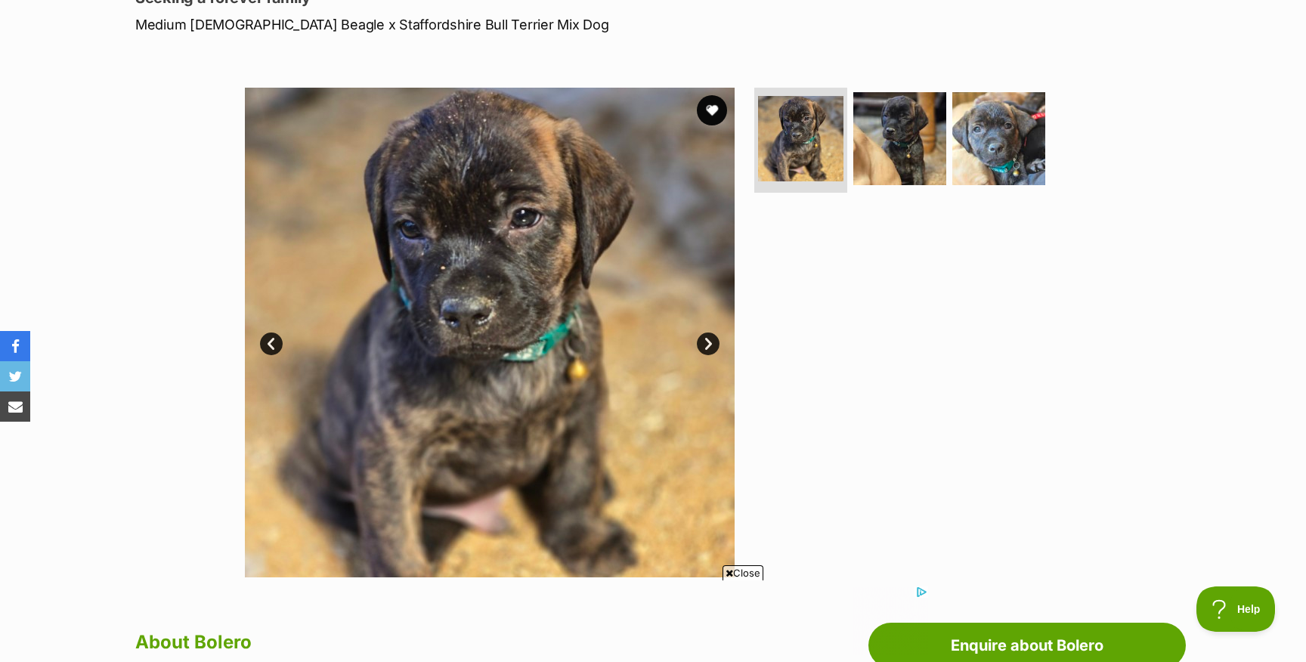
click at [710, 347] on link "Next" at bounding box center [708, 344] width 23 height 23
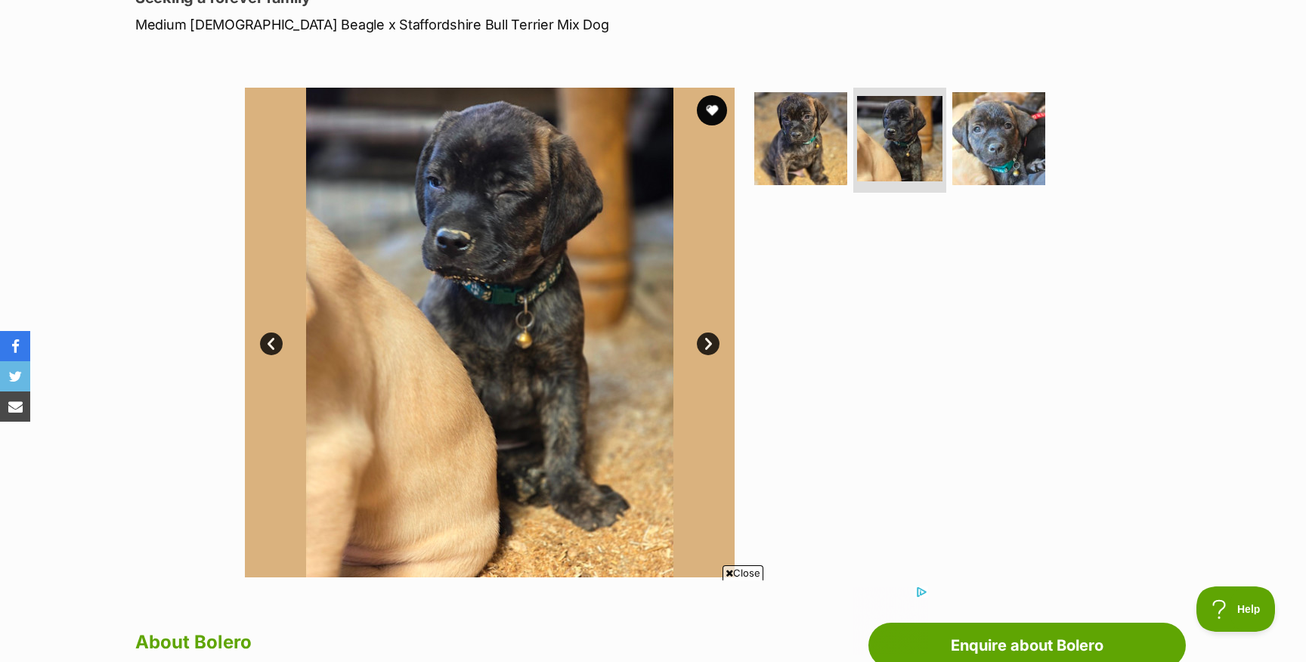
click at [710, 347] on link "Next" at bounding box center [708, 344] width 23 height 23
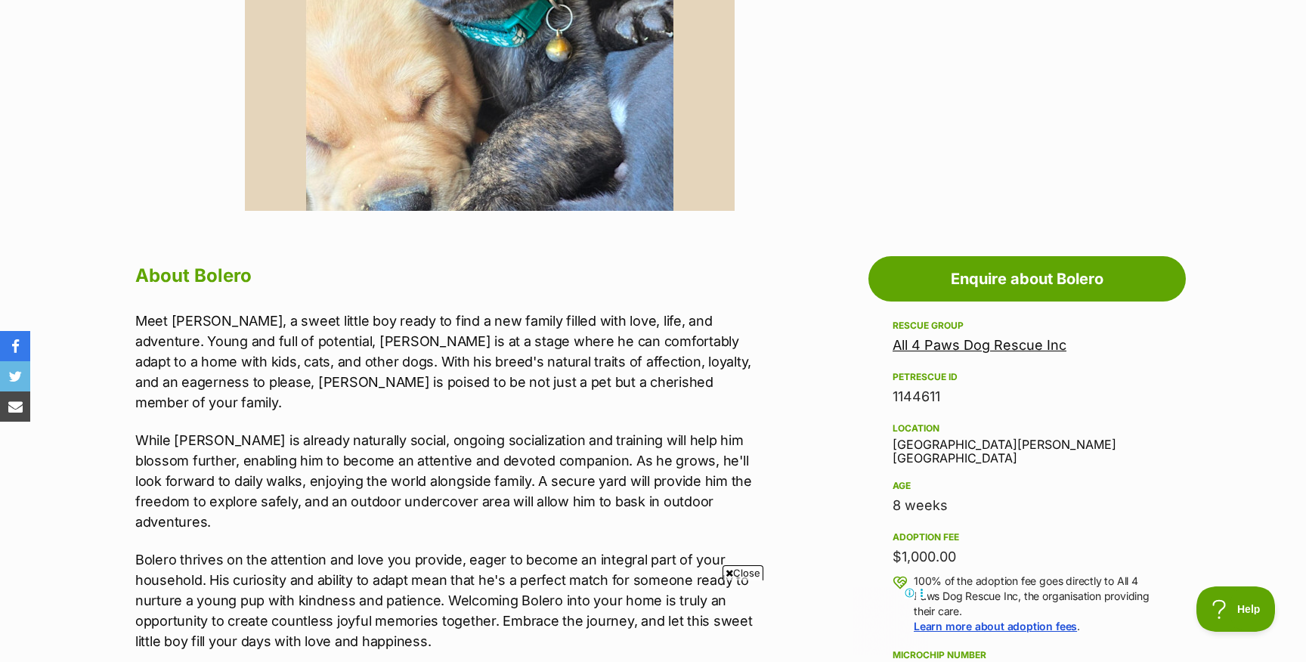
scroll to position [594, 0]
